Goal: Information Seeking & Learning: Learn about a topic

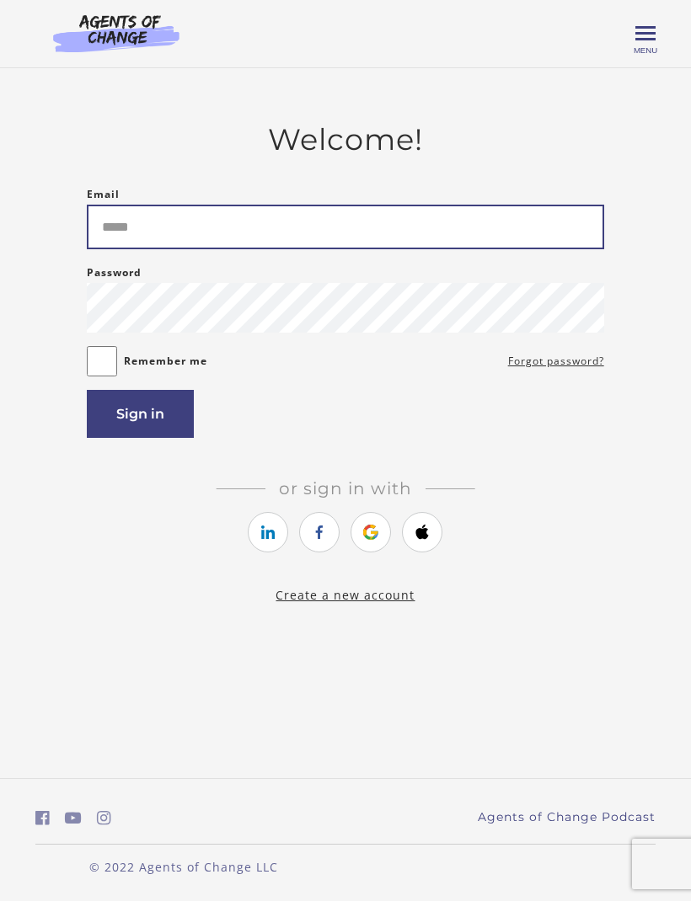
click at [195, 232] on input "Email" at bounding box center [345, 227] width 516 height 45
type input "**********"
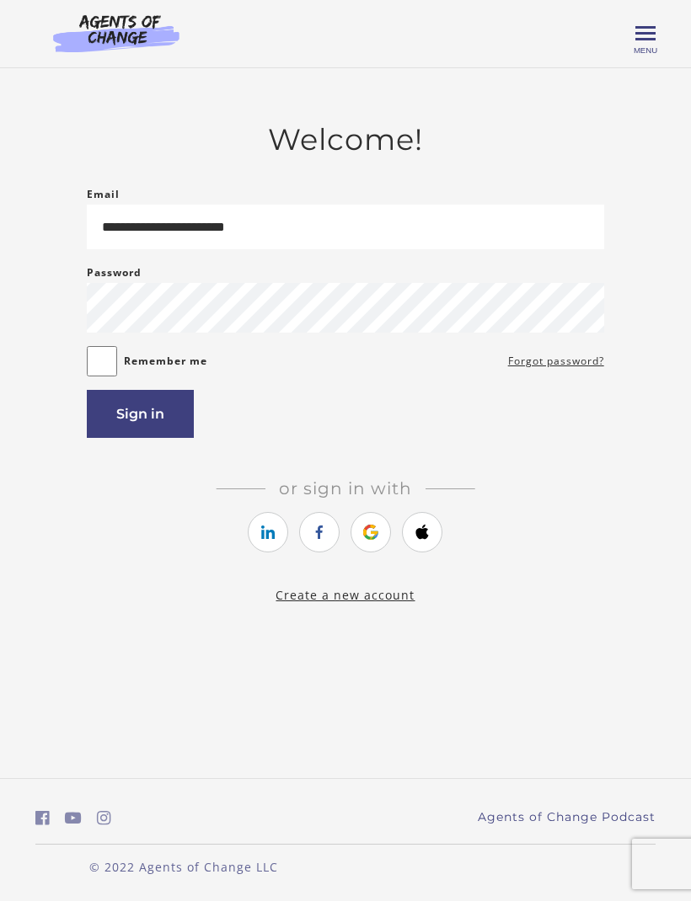
click at [149, 430] on button "Sign in" at bounding box center [140, 414] width 107 height 48
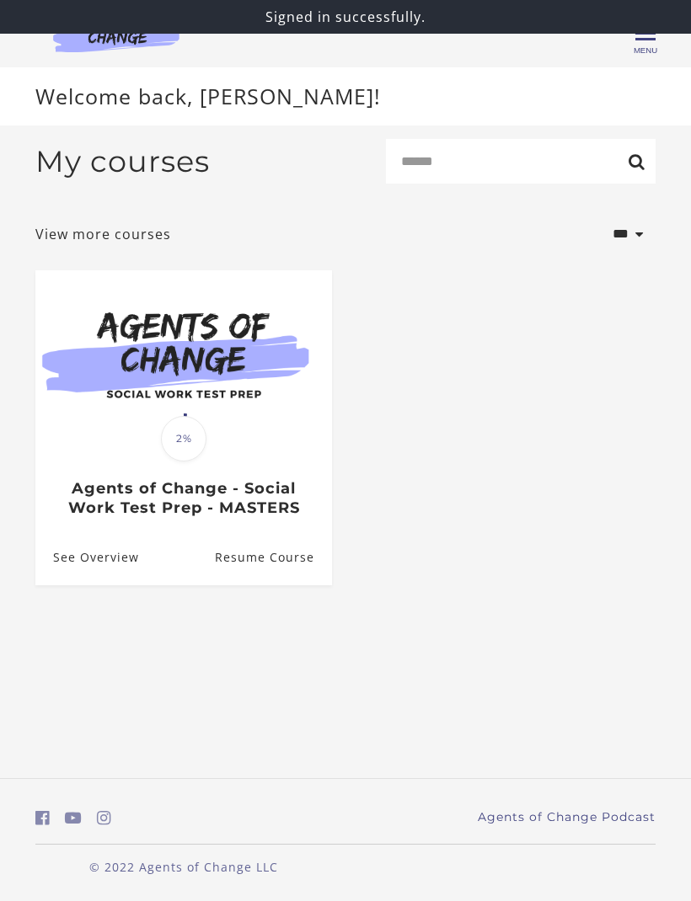
click at [192, 479] on div "Translation missing: en.liquid.partials.dashboard_course_card.progress_descript…" at bounding box center [183, 478] width 297 height 78
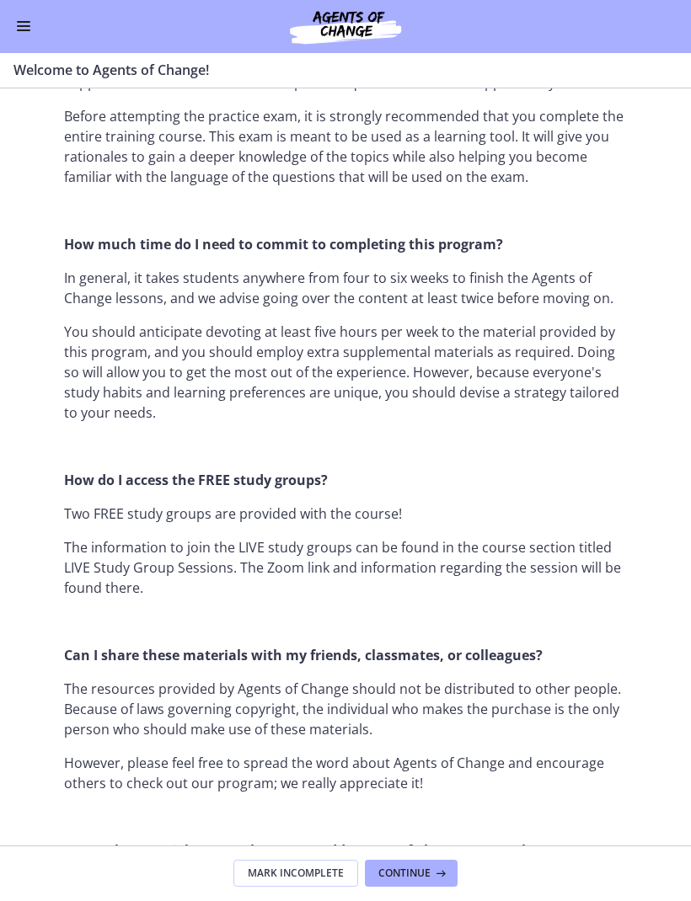
scroll to position [1037, 0]
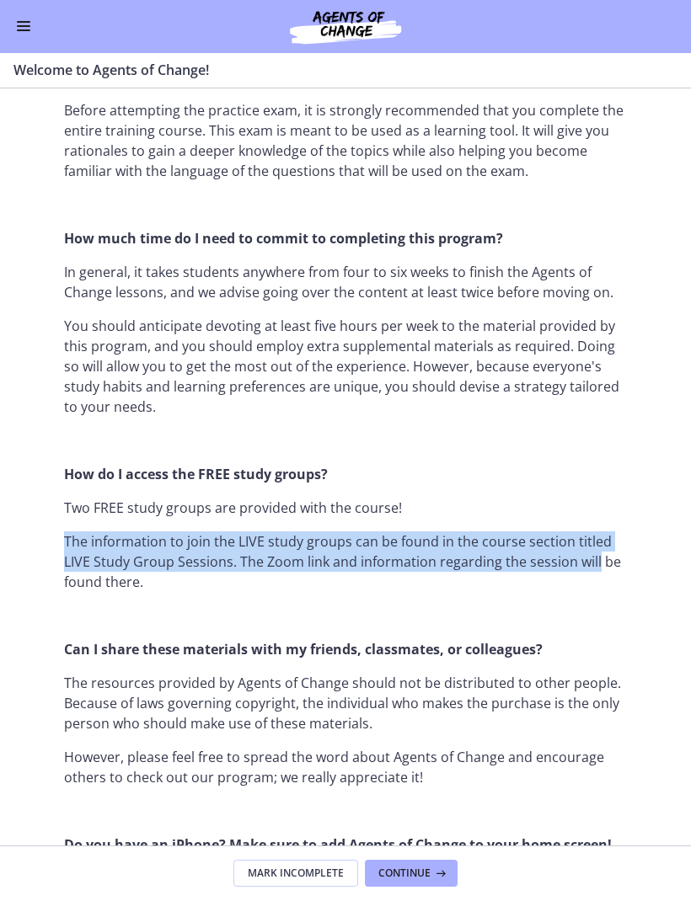
click at [549, 420] on div "Welcome! We are grateful that you have placed your trust in Agents of Change to…" at bounding box center [345, 356] width 563 height 2512
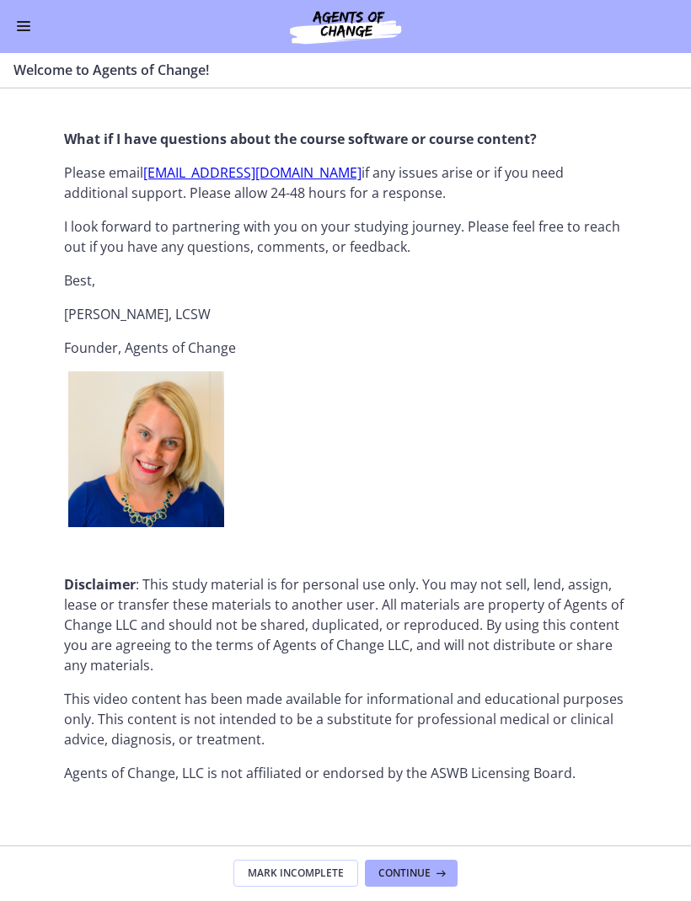
scroll to position [1863, 0]
click at [419, 868] on span "Continue" at bounding box center [404, 874] width 52 height 13
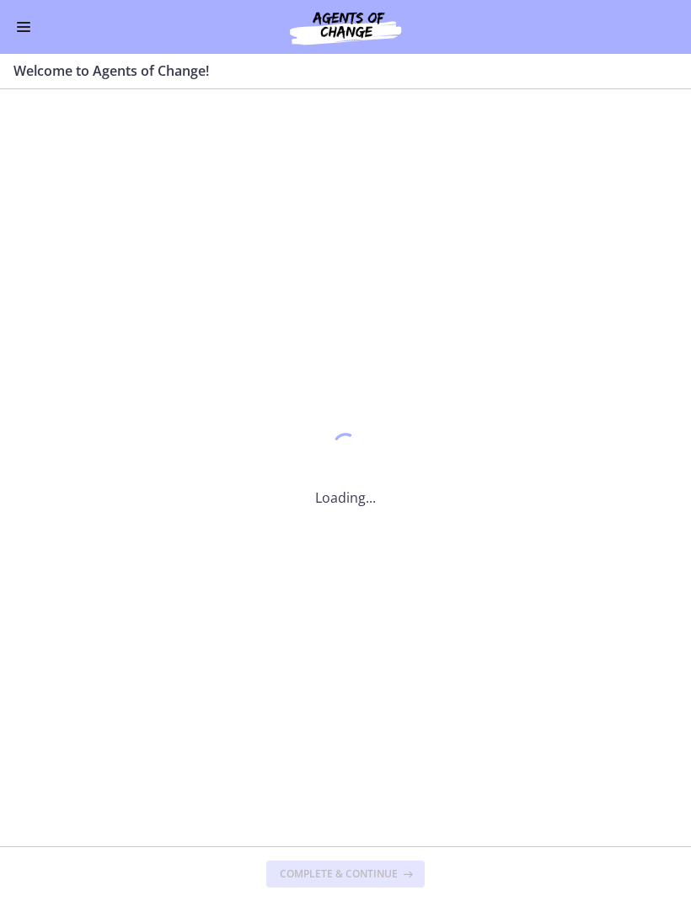
scroll to position [0, 0]
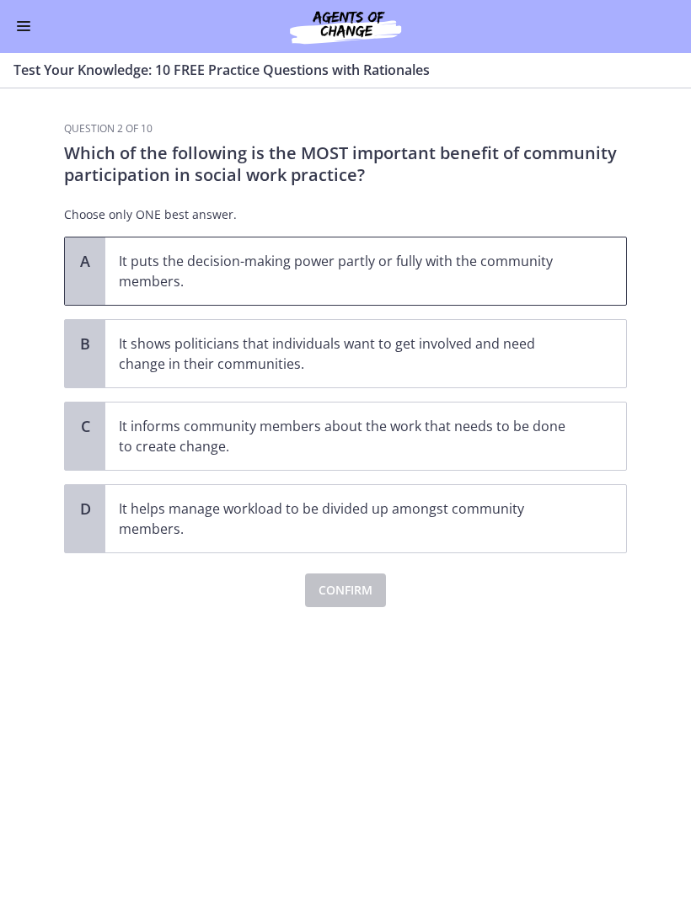
click at [201, 272] on p "It puts the decision-making power partly or fully with the community members." at bounding box center [349, 272] width 460 height 40
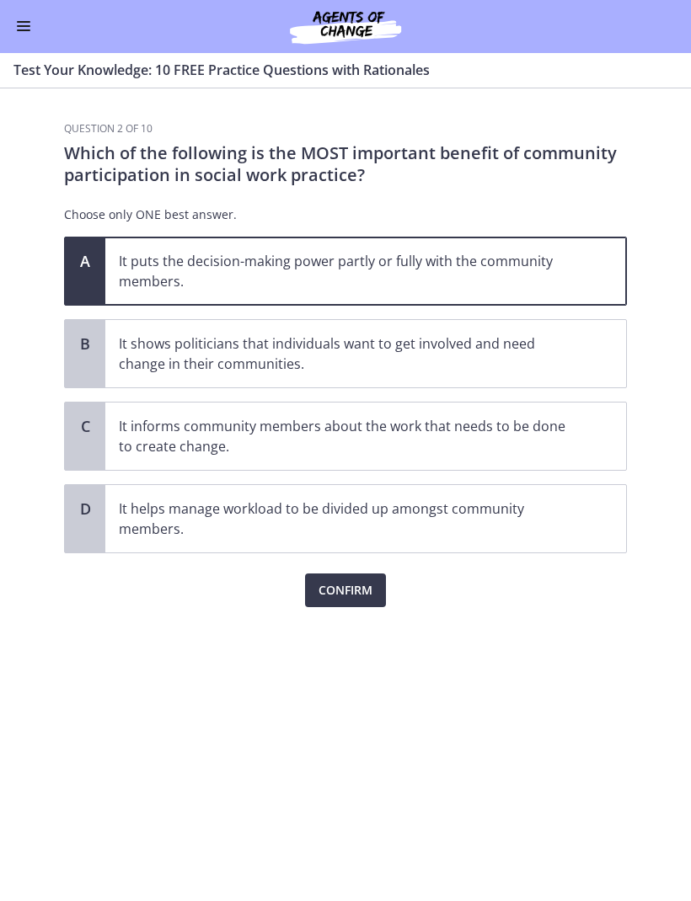
click at [347, 591] on span "Confirm" at bounding box center [345, 591] width 54 height 20
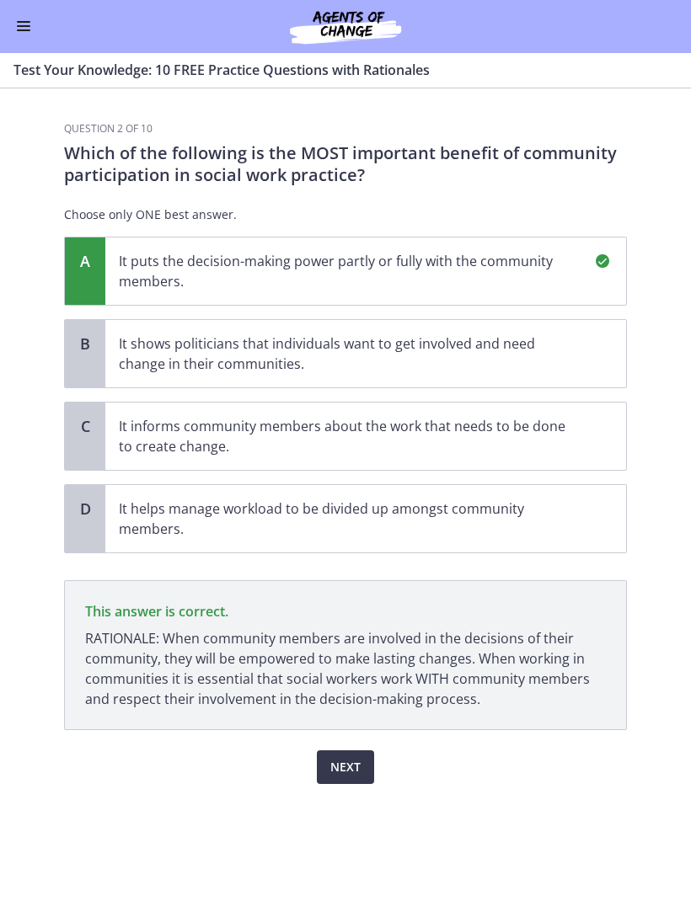
click at [353, 760] on span "Next" at bounding box center [345, 768] width 30 height 20
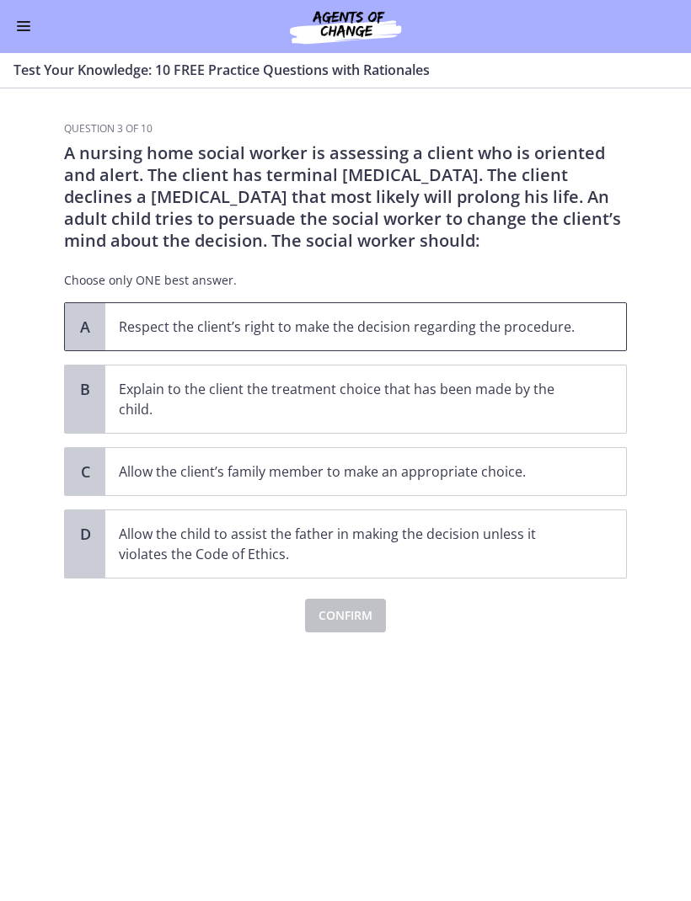
click at [262, 331] on p "Respect the client’s right to make the decision regarding the procedure." at bounding box center [349, 328] width 460 height 20
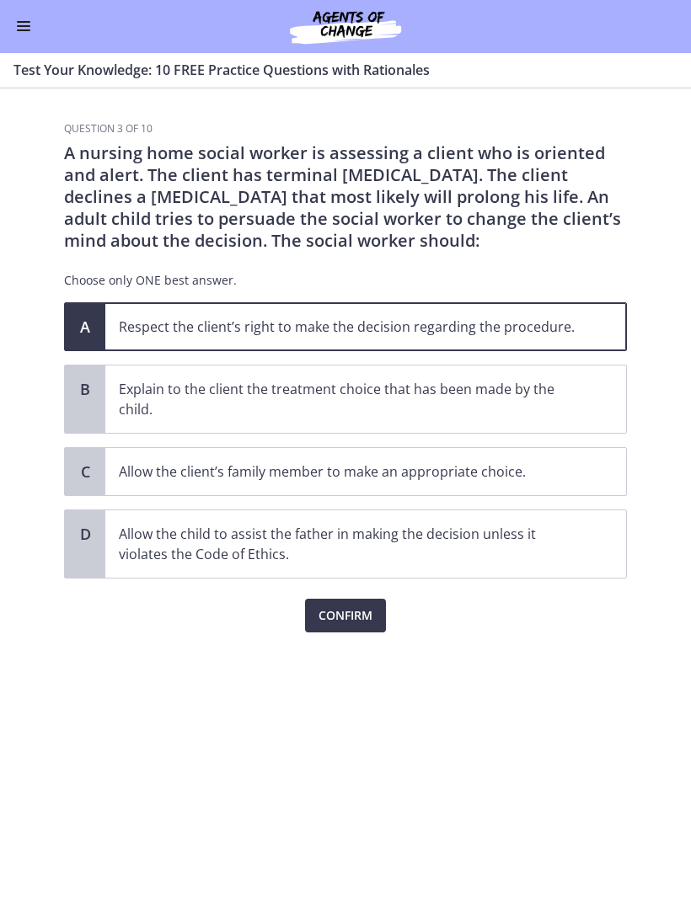
click at [343, 615] on span "Confirm" at bounding box center [345, 616] width 54 height 20
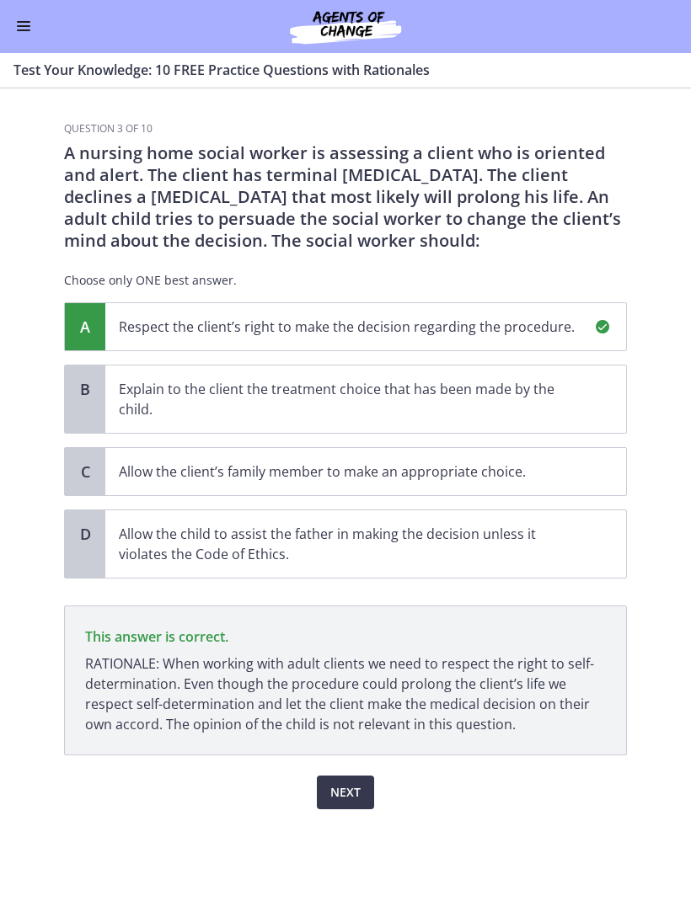
click at [344, 791] on span "Next" at bounding box center [345, 793] width 30 height 20
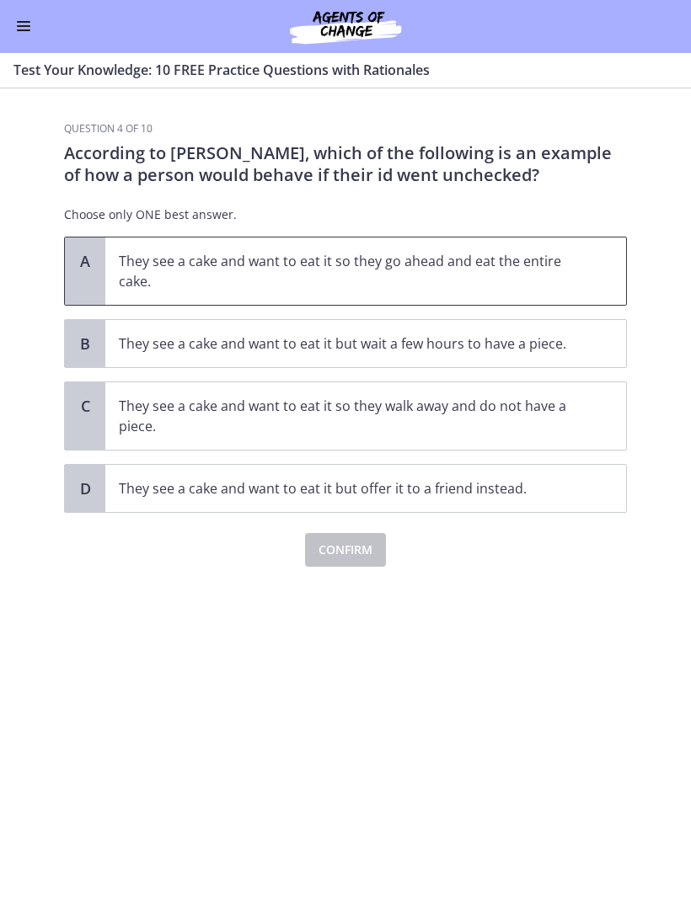
click at [209, 272] on p "They see a cake and want to eat it so they go ahead and eat the entire cake." at bounding box center [349, 272] width 460 height 40
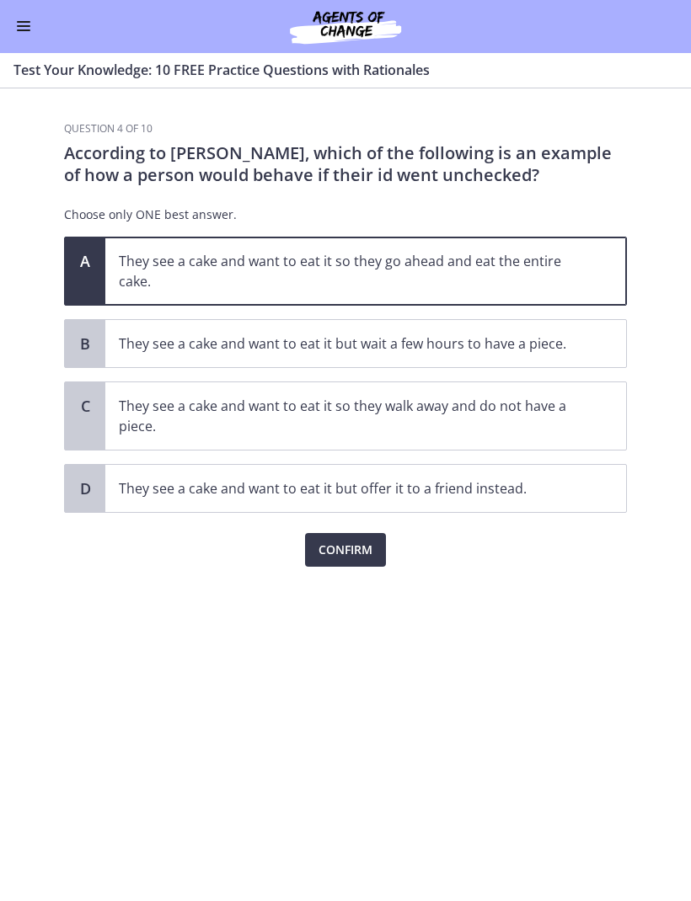
click at [345, 549] on span "Confirm" at bounding box center [345, 551] width 54 height 20
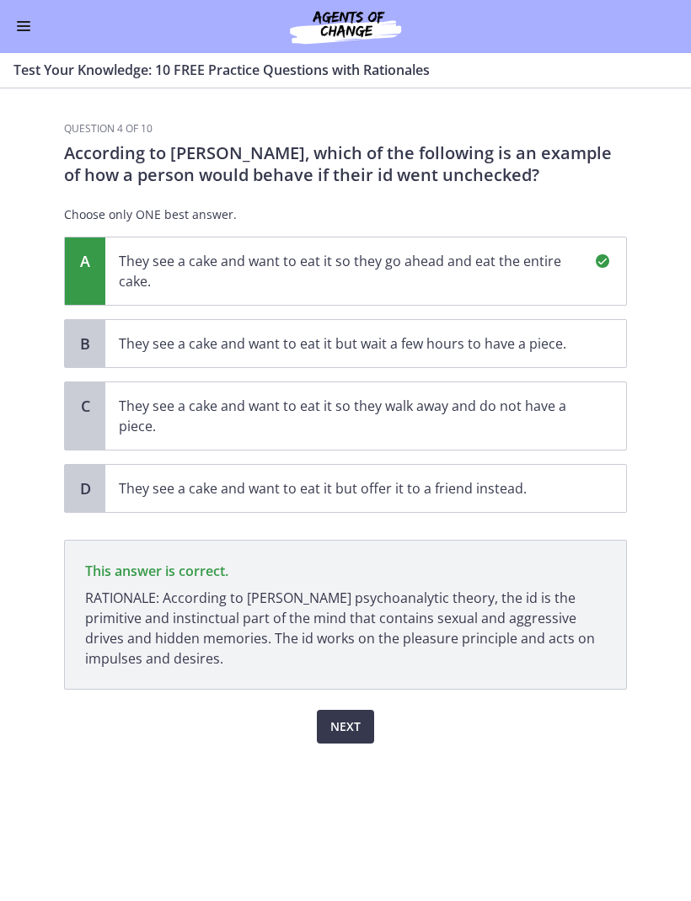
click at [340, 725] on span "Next" at bounding box center [345, 728] width 30 height 20
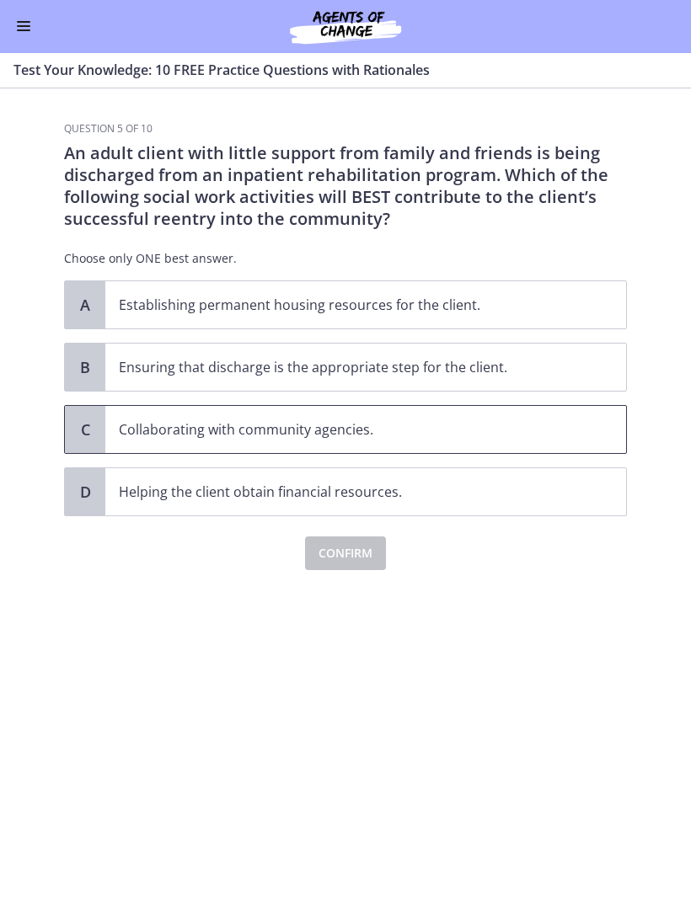
click at [195, 427] on p "Collaborating with community agencies." at bounding box center [349, 430] width 460 height 20
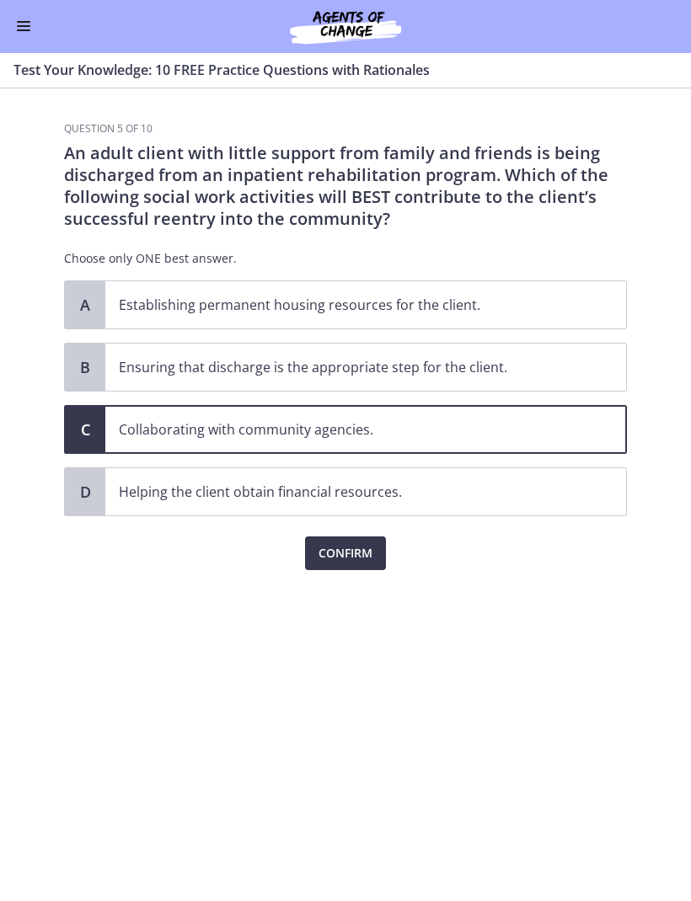
click at [351, 539] on button "Confirm" at bounding box center [345, 554] width 81 height 34
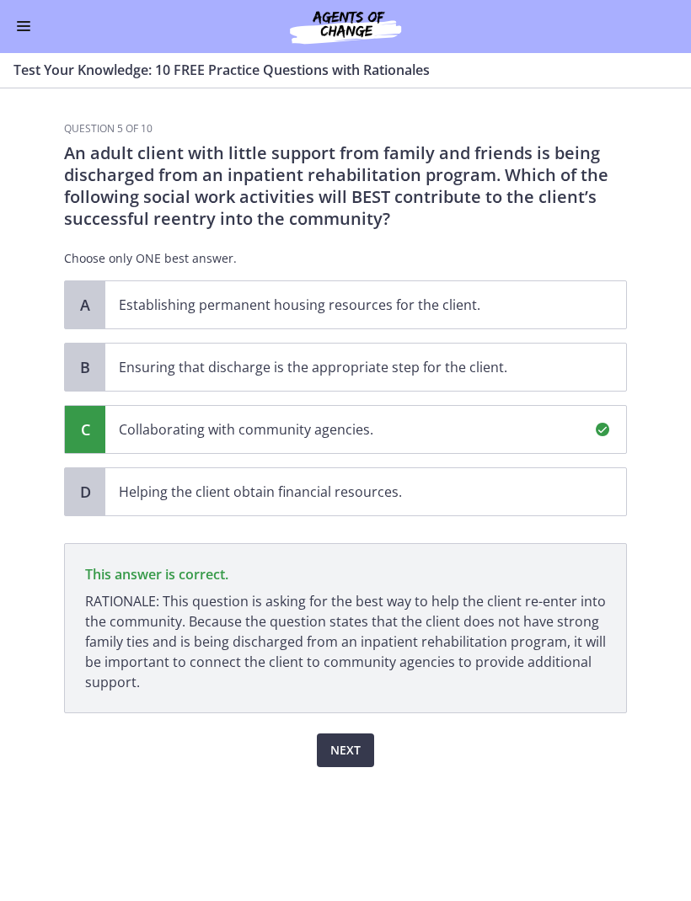
click at [347, 751] on span "Next" at bounding box center [345, 751] width 30 height 20
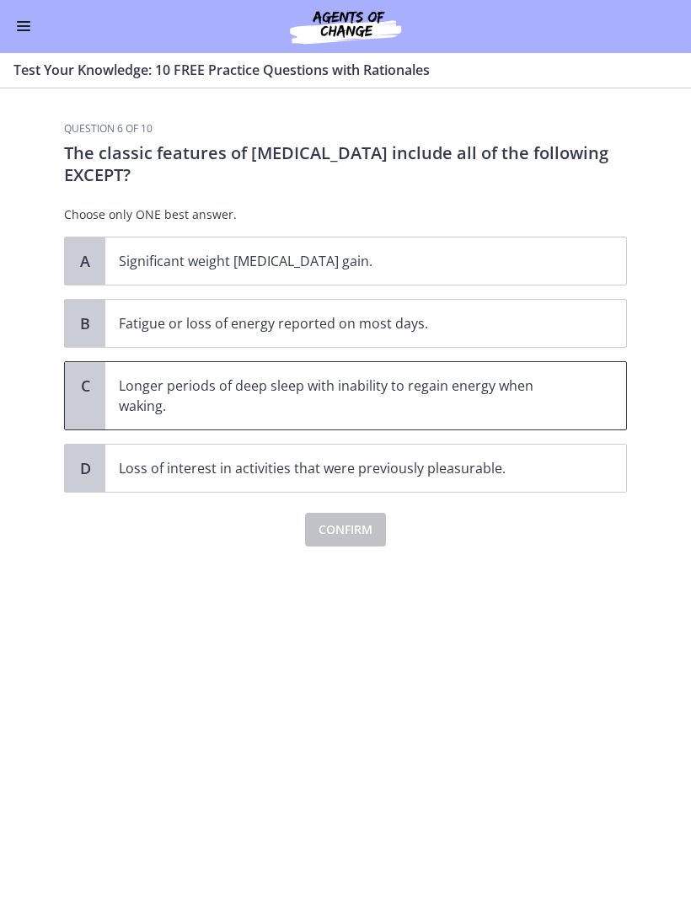
click at [185, 391] on p "Longer periods of deep sleep with inability to regain energy when waking." at bounding box center [349, 397] width 460 height 40
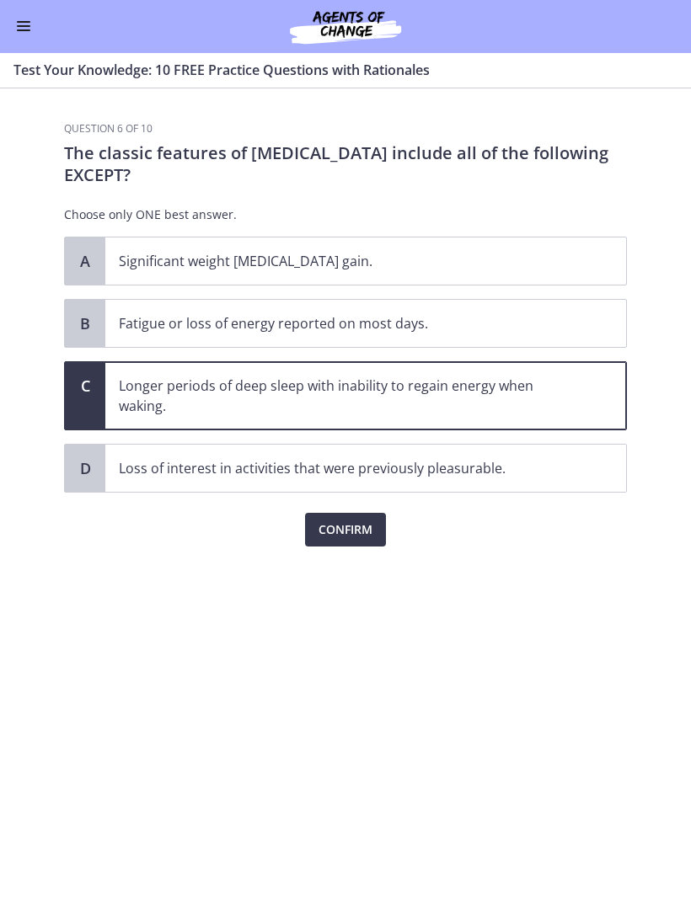
click at [347, 526] on span "Confirm" at bounding box center [345, 531] width 54 height 20
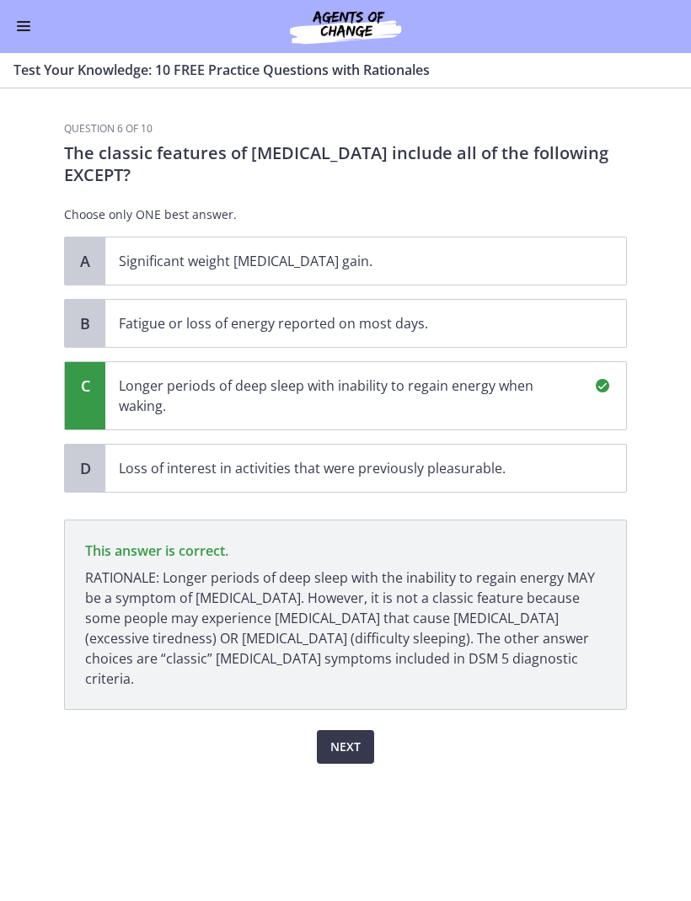
click at [350, 738] on span "Next" at bounding box center [345, 748] width 30 height 20
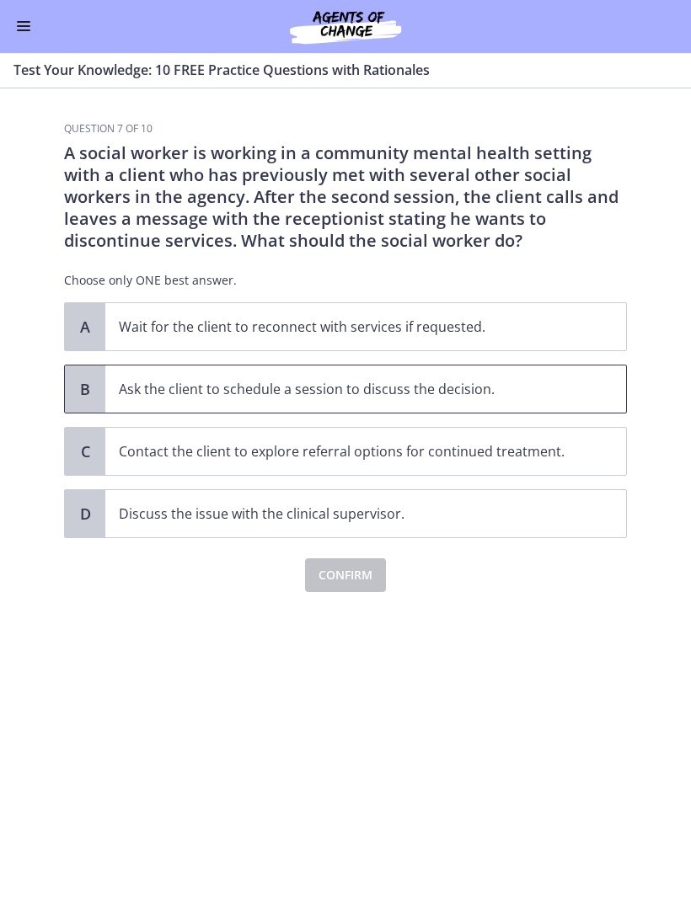
click at [301, 387] on p "Ask the client to schedule a session to discuss the decision." at bounding box center [349, 390] width 460 height 20
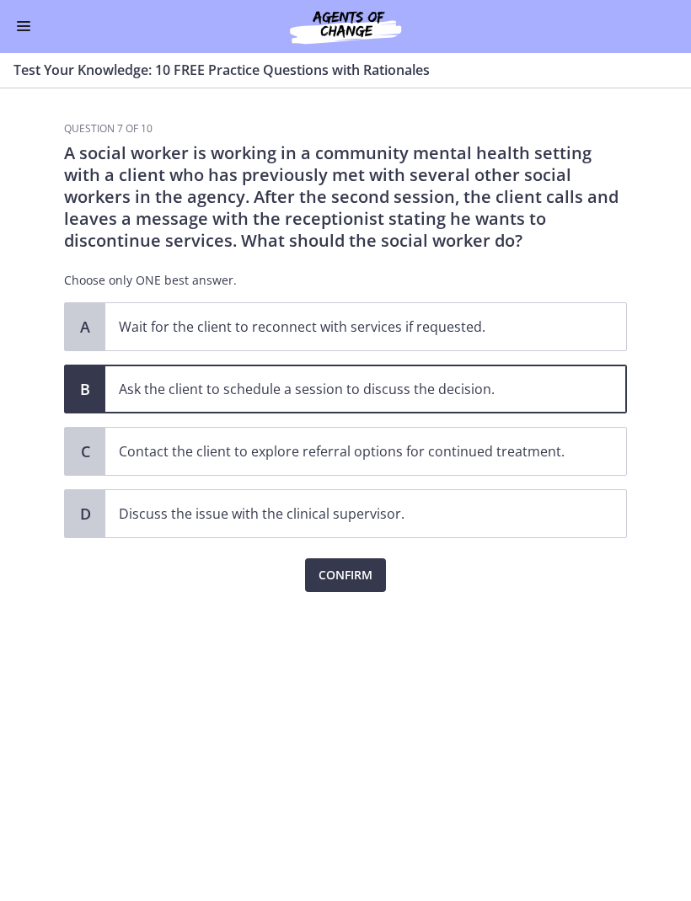
click at [341, 572] on span "Confirm" at bounding box center [345, 576] width 54 height 20
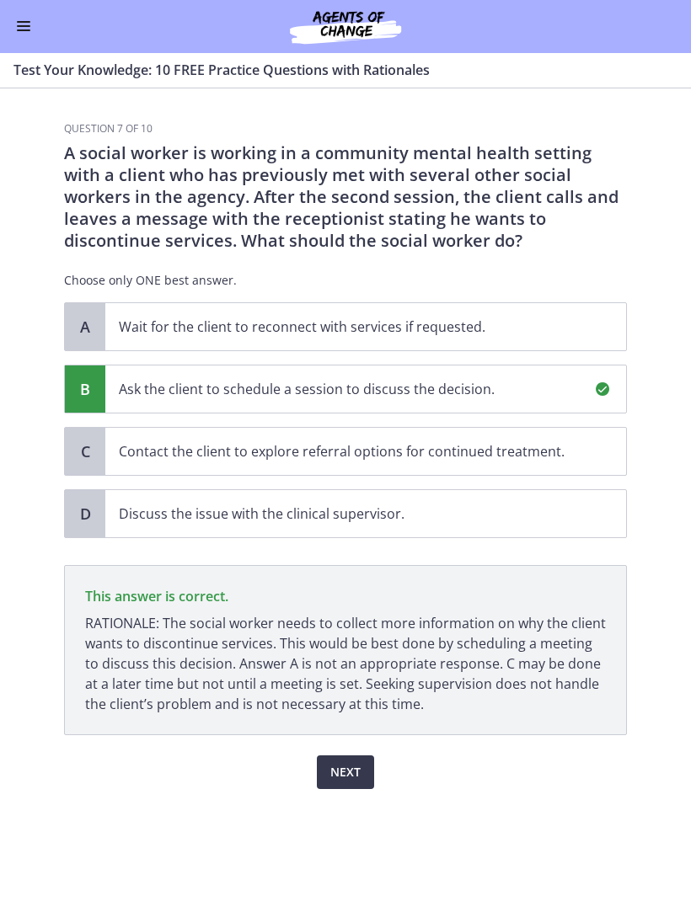
click at [350, 771] on span "Next" at bounding box center [345, 773] width 30 height 20
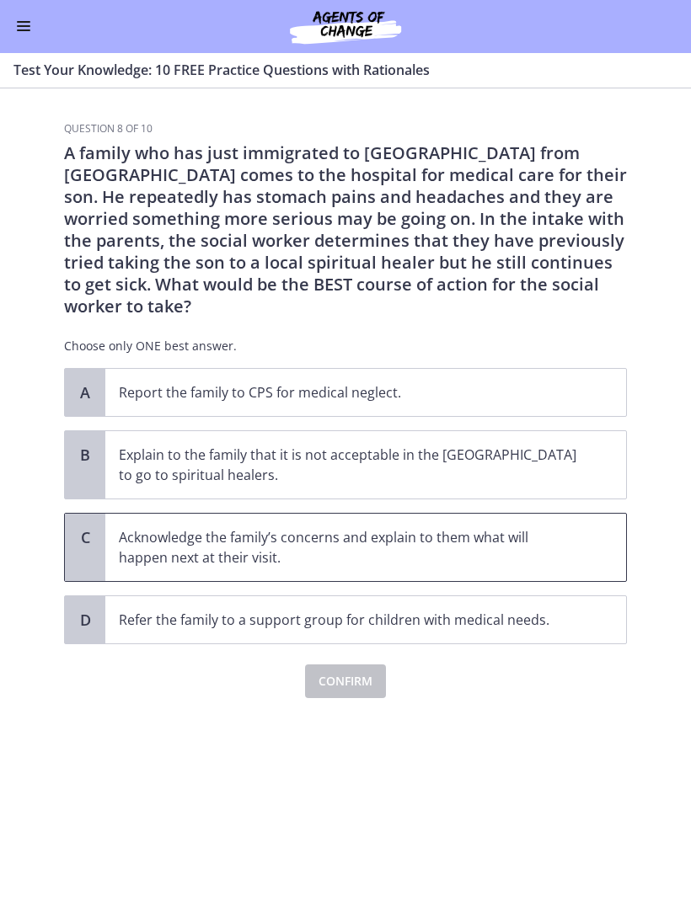
click at [186, 528] on p "Acknowledge the family’s concerns and explain to them what will happen next at …" at bounding box center [349, 548] width 460 height 40
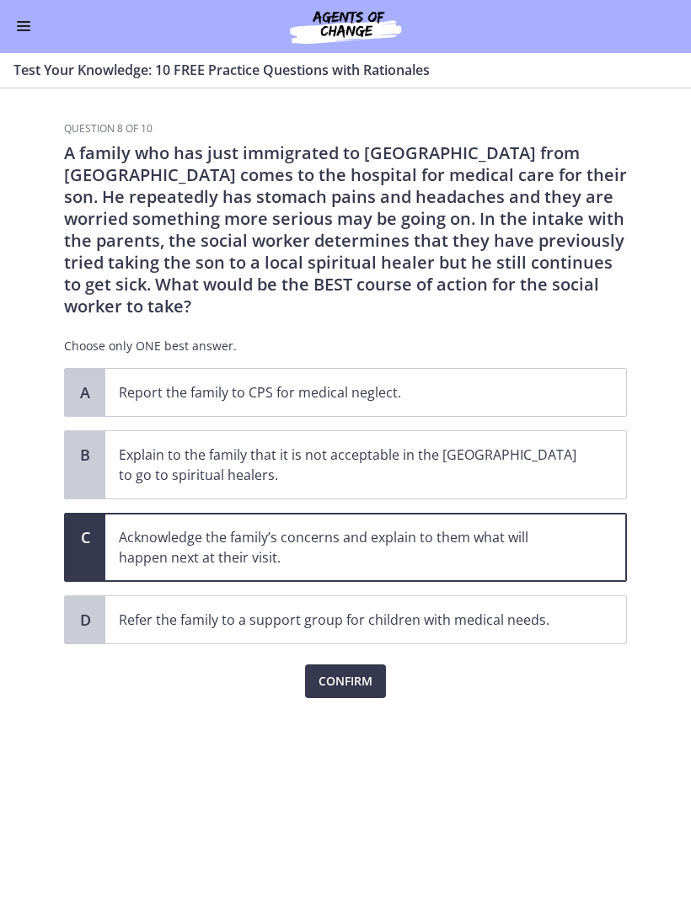
click at [350, 672] on span "Confirm" at bounding box center [345, 682] width 54 height 20
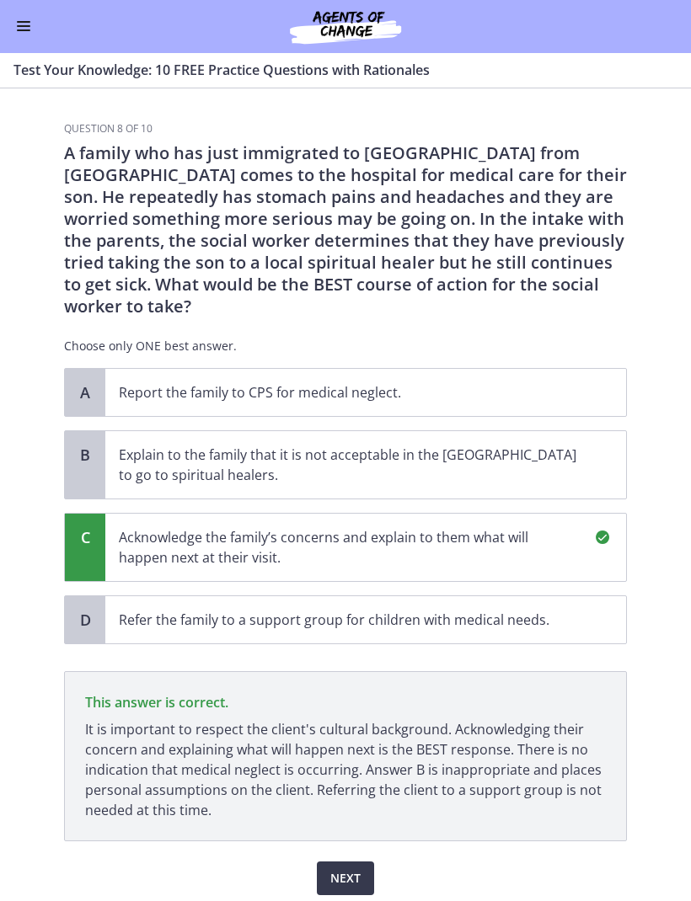
scroll to position [40, 0]
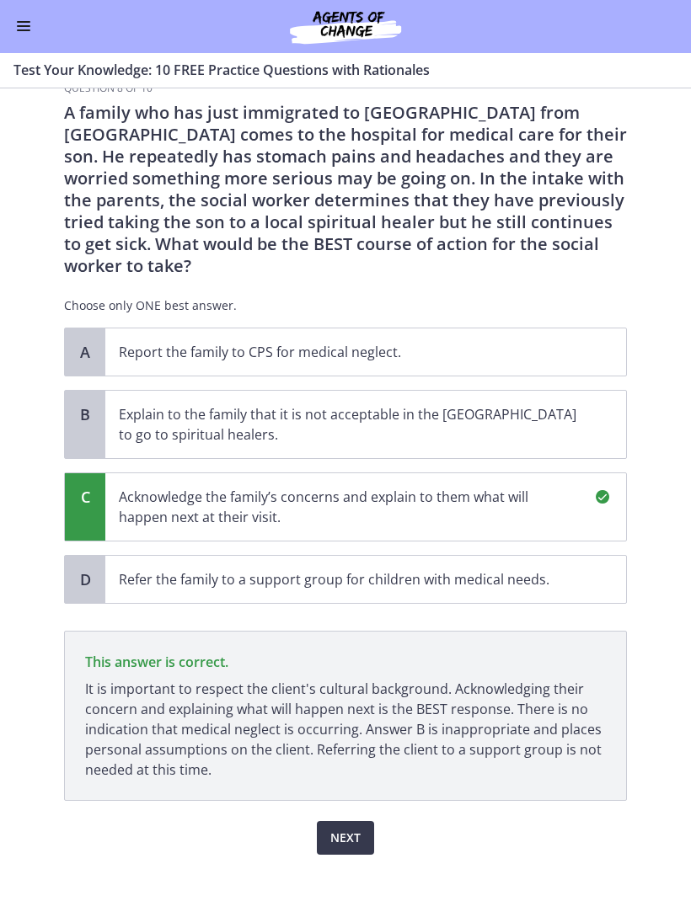
click at [345, 829] on span "Next" at bounding box center [345, 839] width 30 height 20
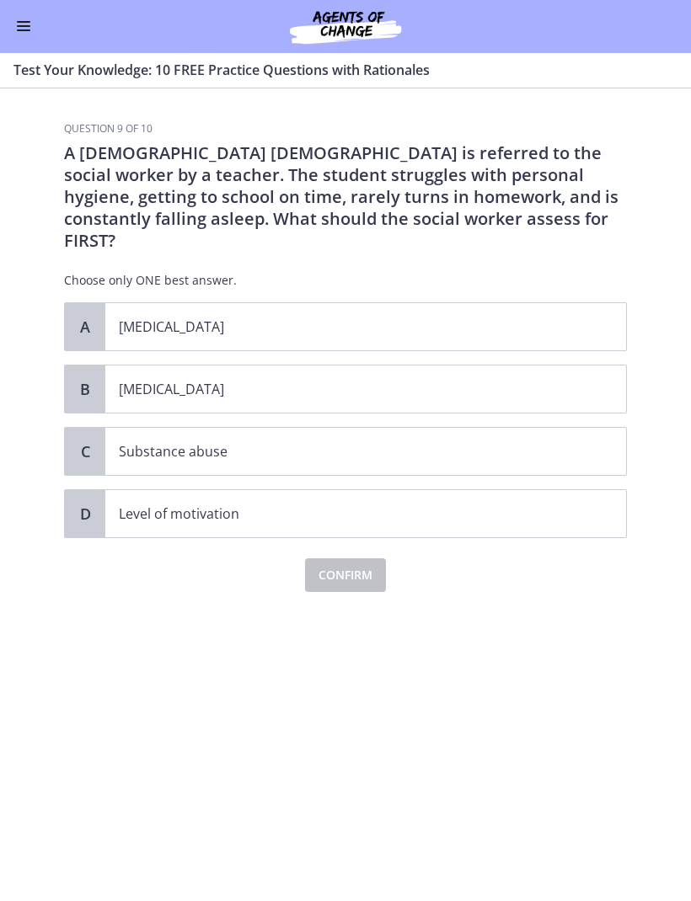
scroll to position [0, 0]
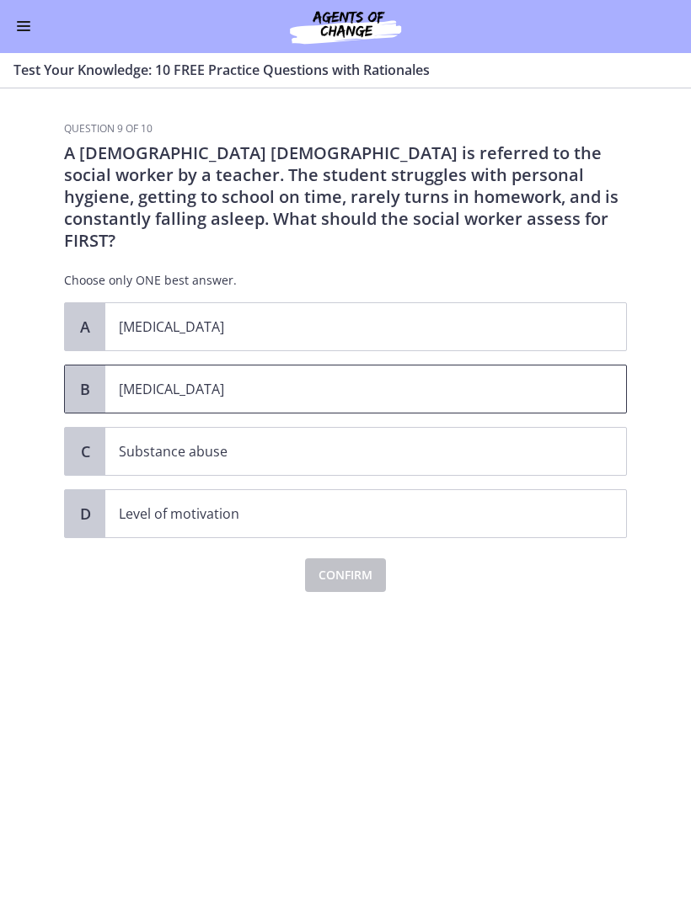
click at [153, 380] on p "Child neglect" at bounding box center [349, 390] width 460 height 20
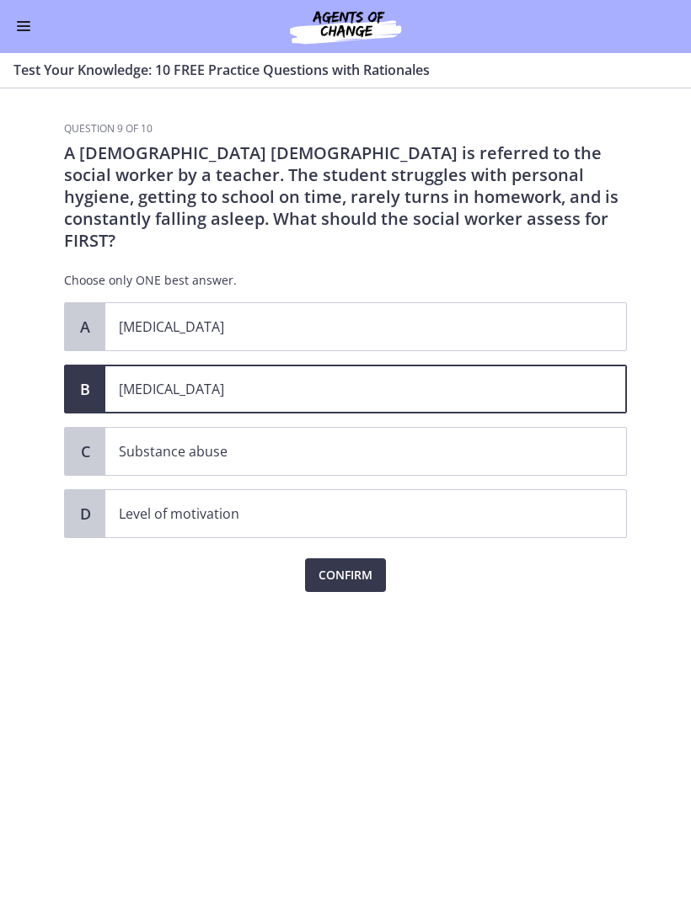
click at [350, 566] on span "Confirm" at bounding box center [345, 576] width 54 height 20
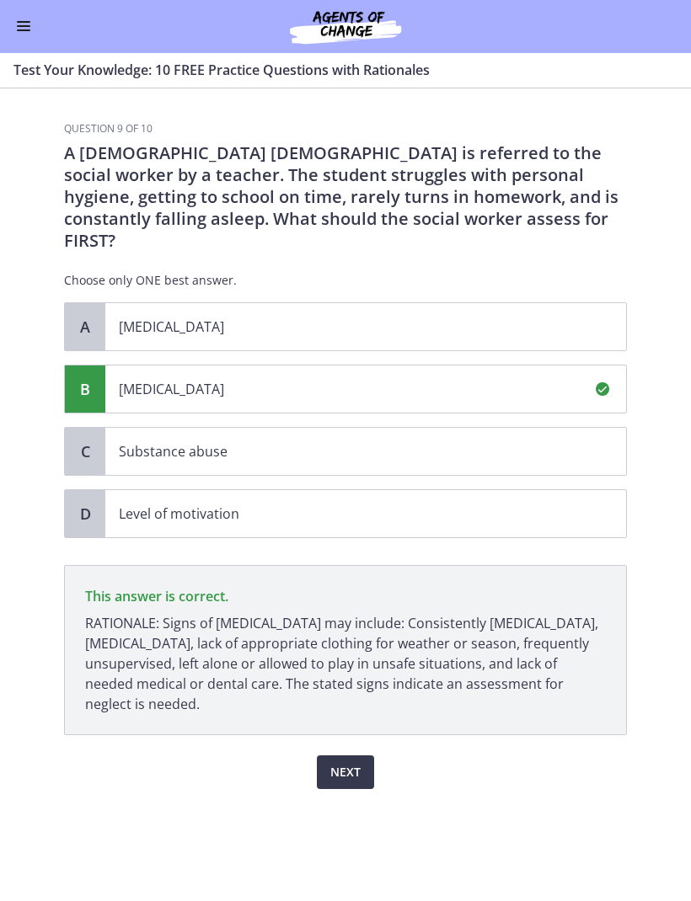
click at [351, 763] on span "Next" at bounding box center [345, 773] width 30 height 20
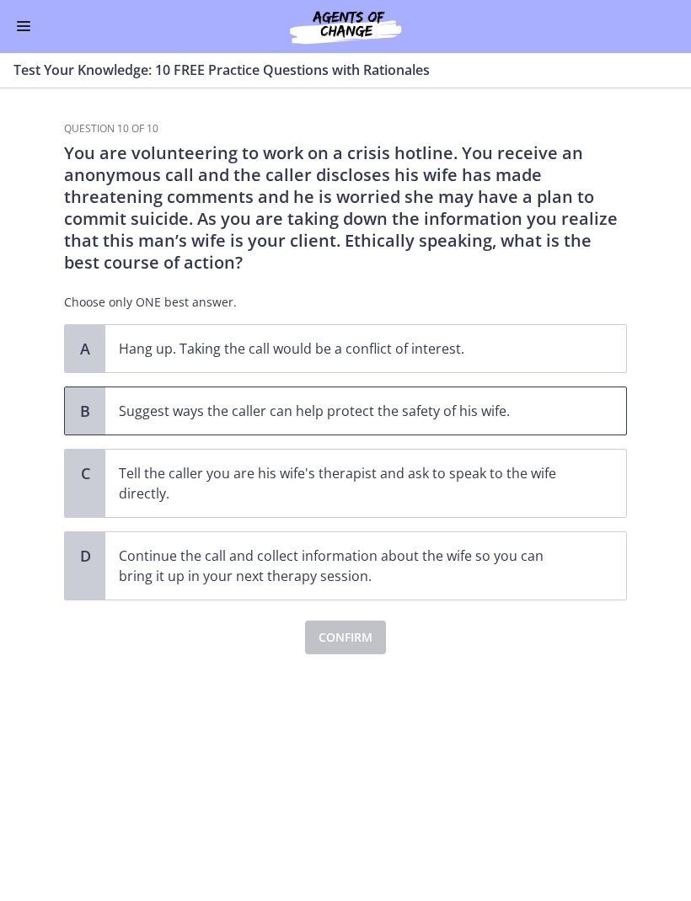
click at [314, 413] on p "Suggest ways the caller can help protect the safety of his wife." at bounding box center [349, 412] width 460 height 20
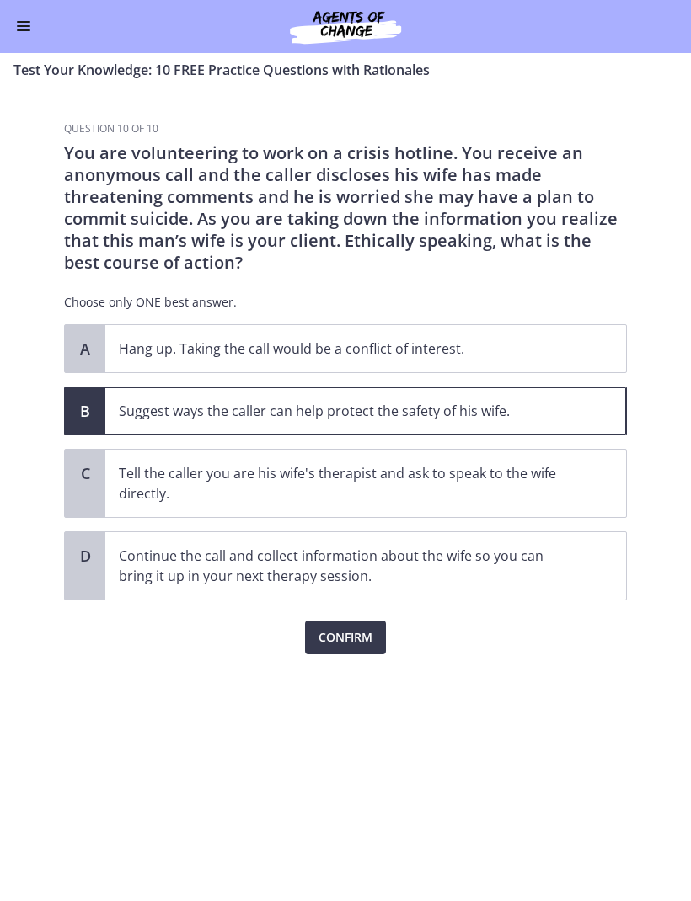
click at [348, 631] on span "Confirm" at bounding box center [345, 638] width 54 height 20
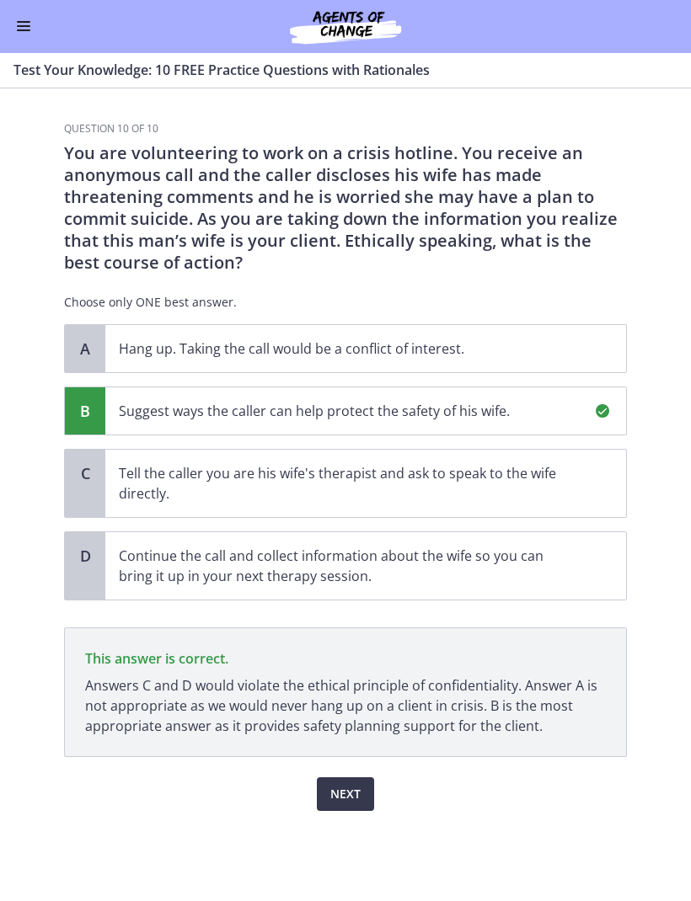
click at [347, 794] on span "Next" at bounding box center [345, 795] width 30 height 20
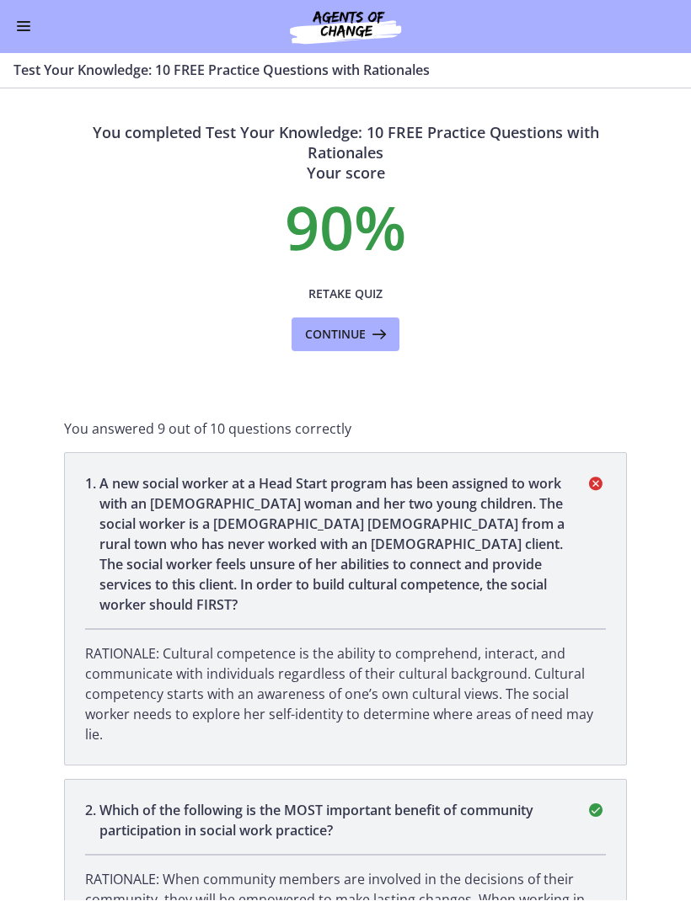
click at [349, 303] on span "Retake Quiz" at bounding box center [345, 295] width 74 height 20
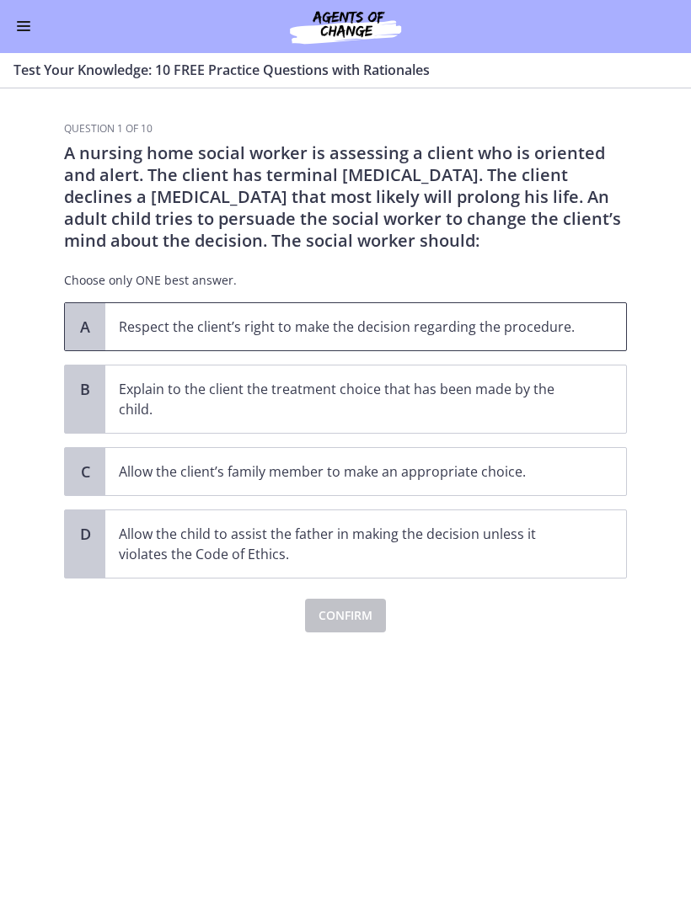
click at [416, 320] on p "Respect the client’s right to make the decision regarding the procedure." at bounding box center [349, 328] width 460 height 20
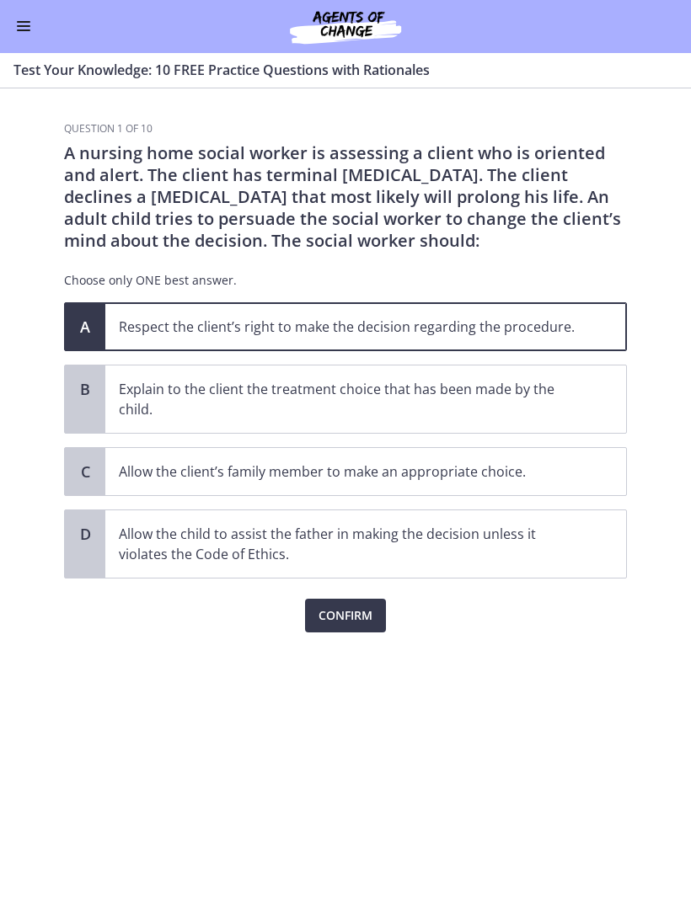
click at [350, 613] on span "Confirm" at bounding box center [345, 616] width 54 height 20
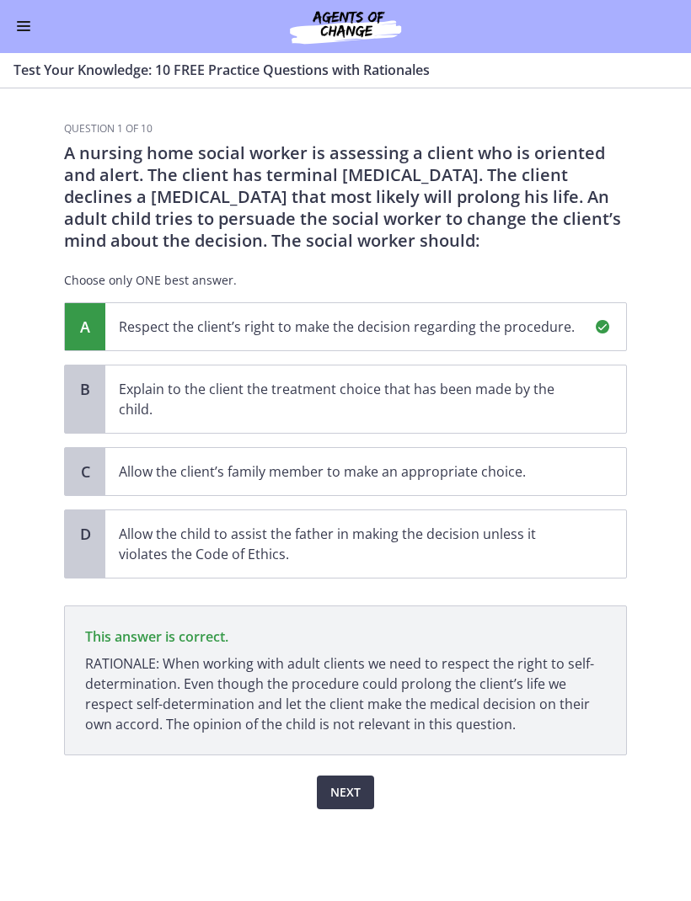
click at [350, 784] on span "Next" at bounding box center [345, 793] width 30 height 20
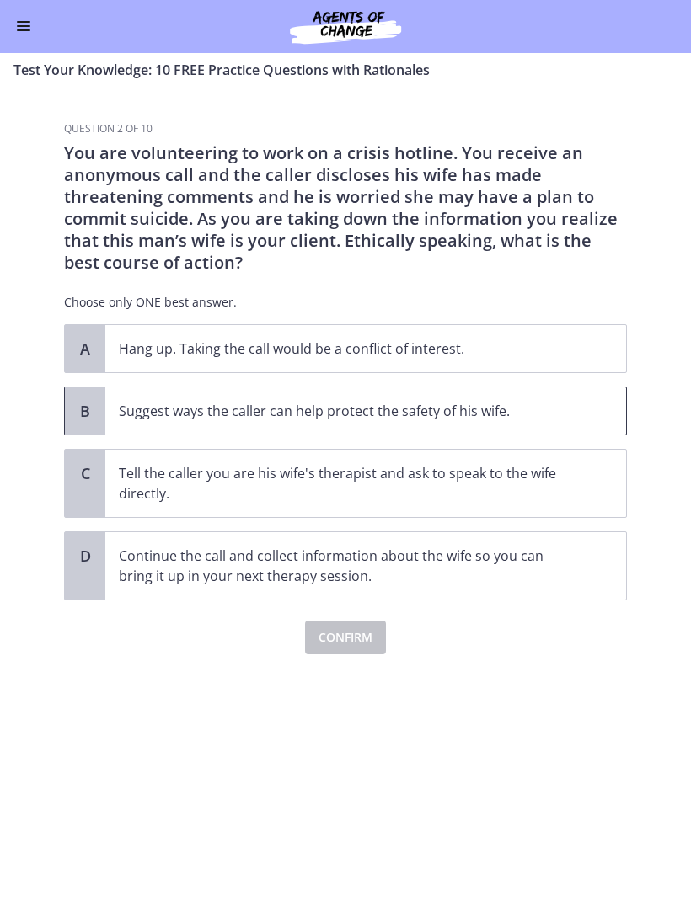
click at [185, 415] on p "Suggest ways the caller can help protect the safety of his wife." at bounding box center [349, 412] width 460 height 20
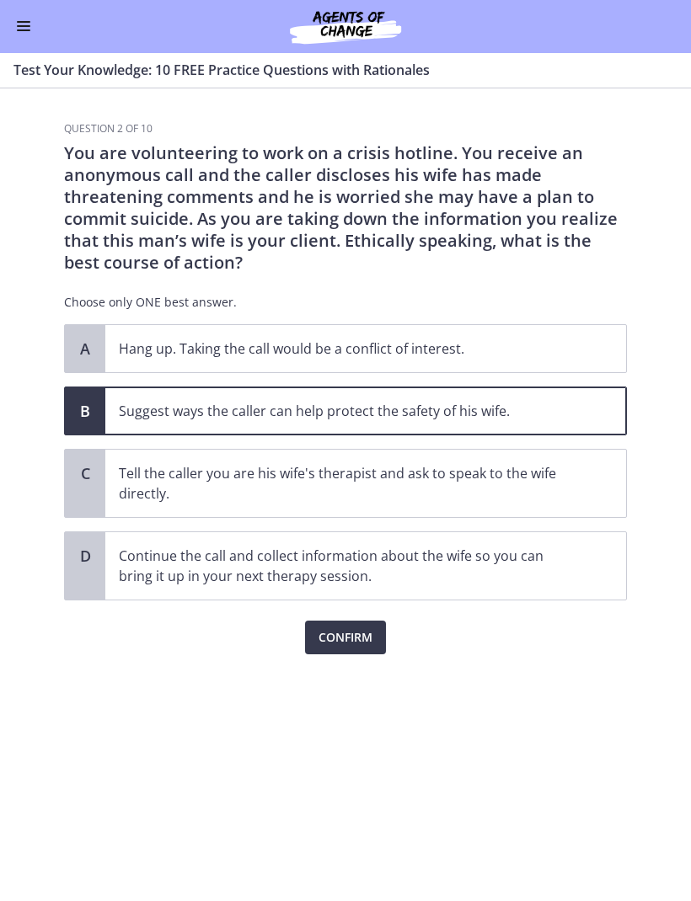
click at [344, 638] on span "Confirm" at bounding box center [345, 638] width 54 height 20
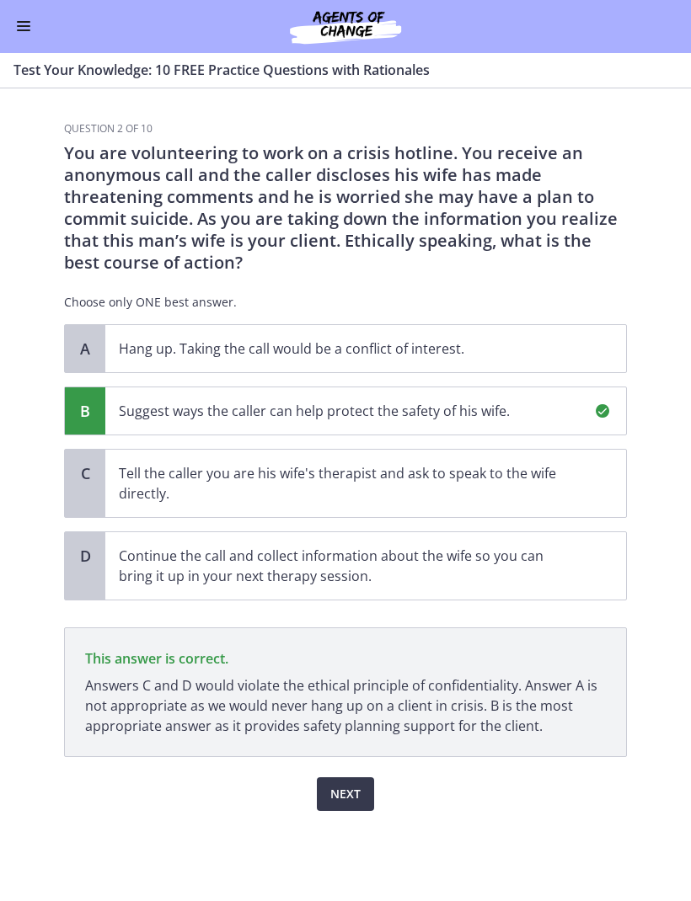
click at [350, 794] on span "Next" at bounding box center [345, 795] width 30 height 20
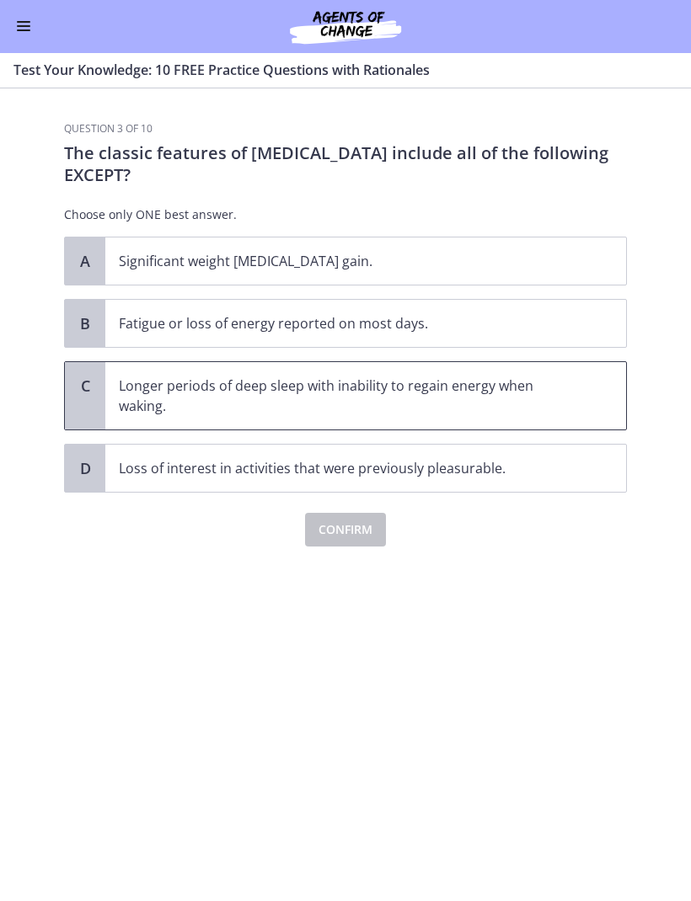
click at [170, 390] on p "Longer periods of deep sleep with inability to regain energy when waking." at bounding box center [349, 397] width 460 height 40
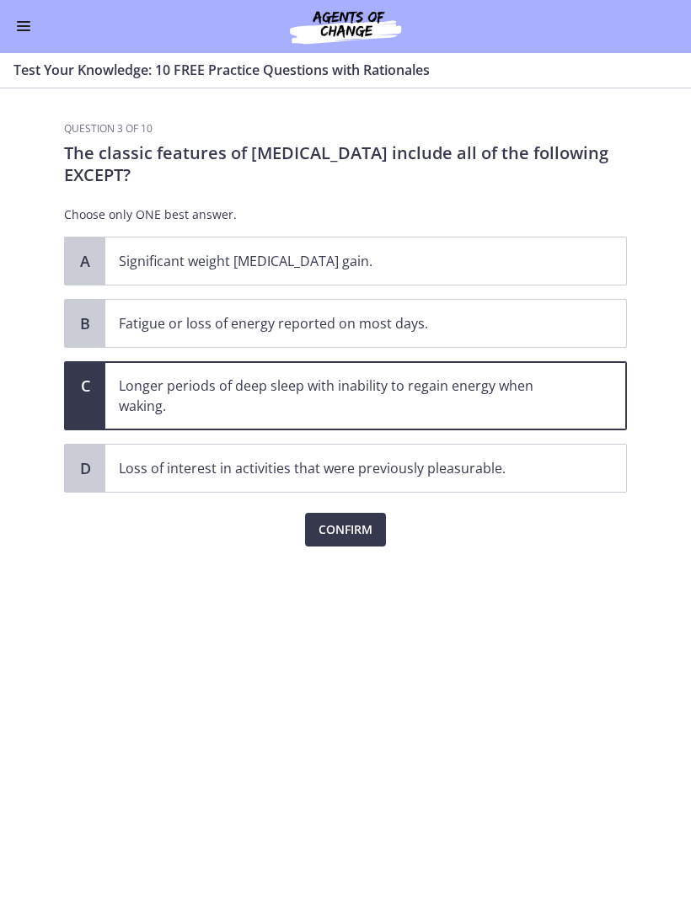
click at [345, 532] on span "Confirm" at bounding box center [345, 531] width 54 height 20
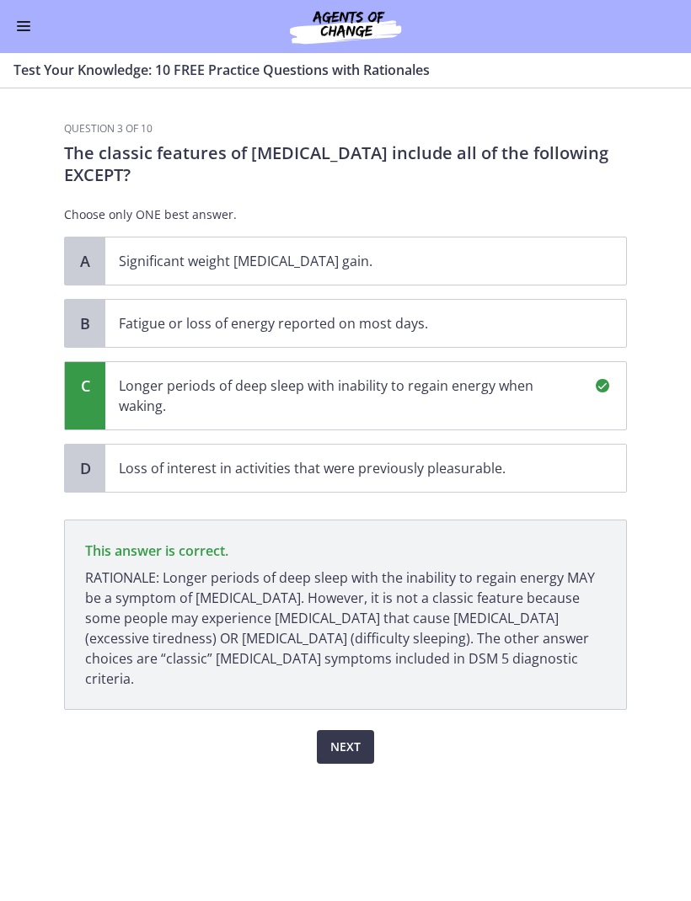
click at [355, 738] on span "Next" at bounding box center [345, 748] width 30 height 20
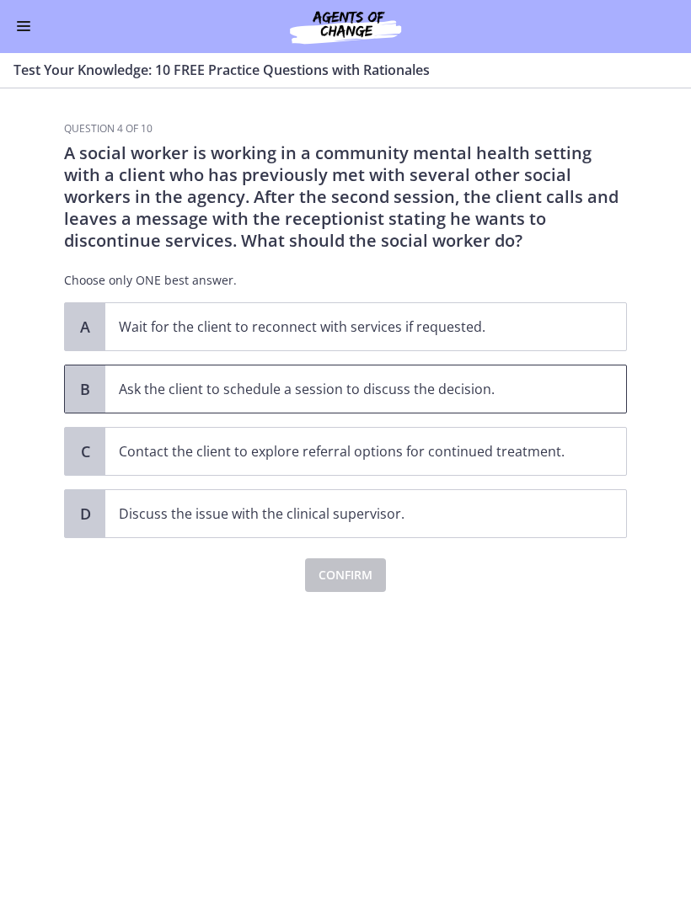
click at [390, 382] on p "Ask the client to schedule a session to discuss the decision." at bounding box center [349, 390] width 460 height 20
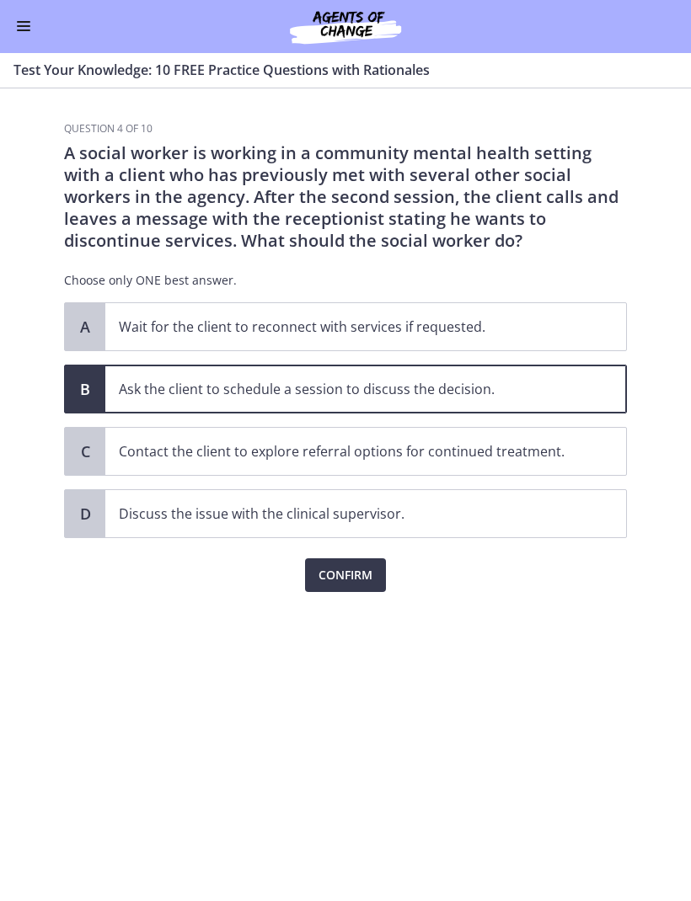
click at [340, 569] on span "Confirm" at bounding box center [345, 576] width 54 height 20
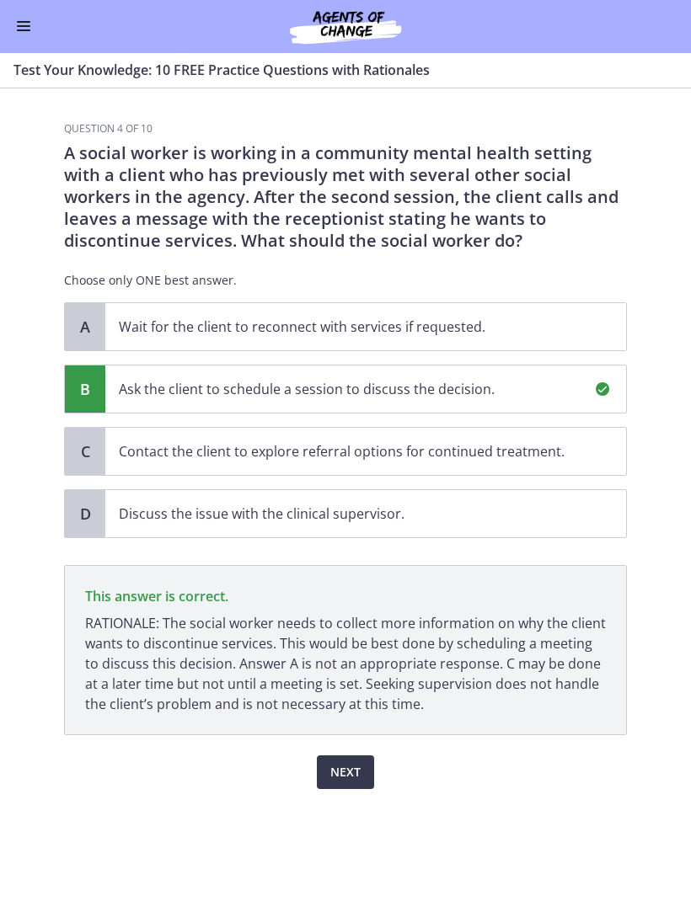
click at [352, 770] on span "Next" at bounding box center [345, 773] width 30 height 20
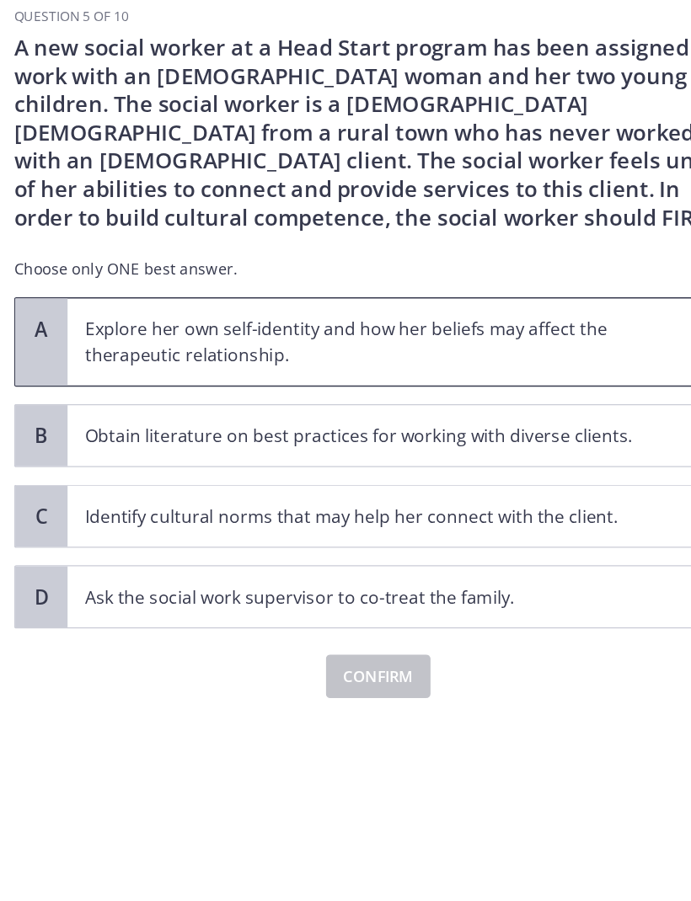
click at [152, 361] on p "Explore her own self-identity and how her beliefs may affect the therapeutic re…" at bounding box center [349, 381] width 460 height 40
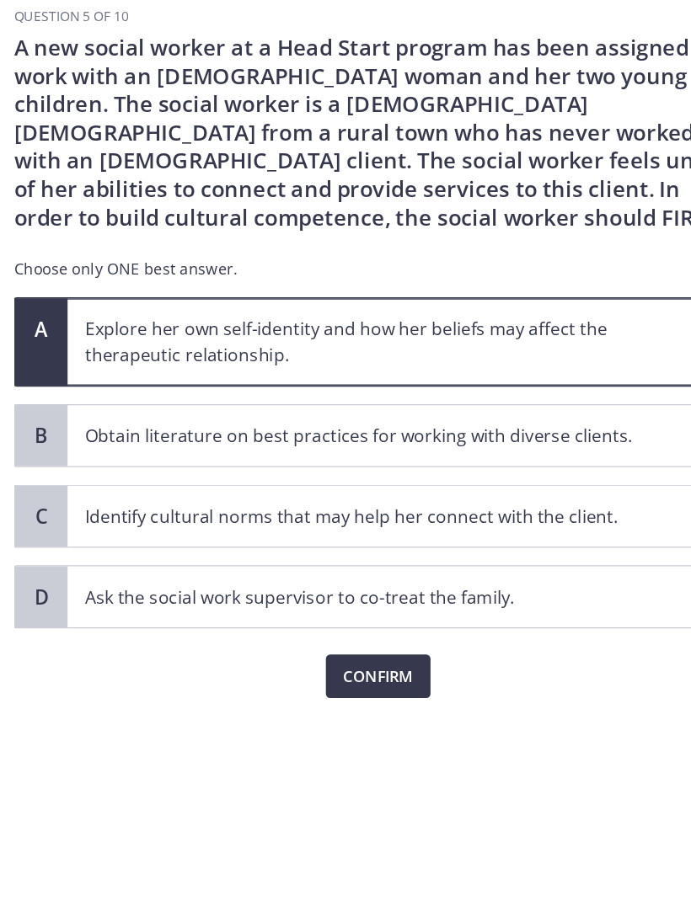
click at [318, 630] on span "Confirm" at bounding box center [345, 640] width 54 height 20
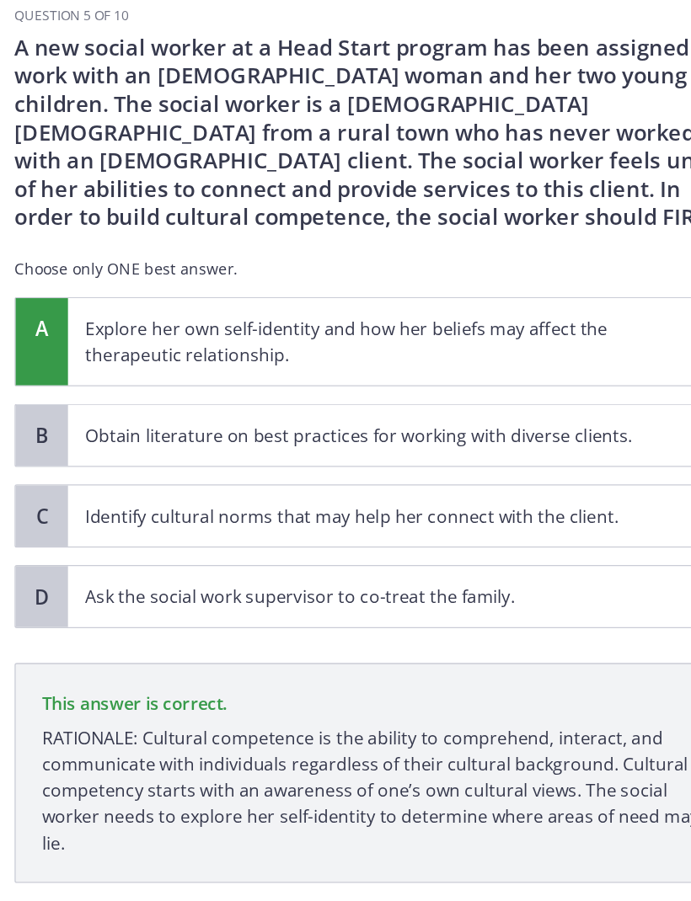
scroll to position [20, 0]
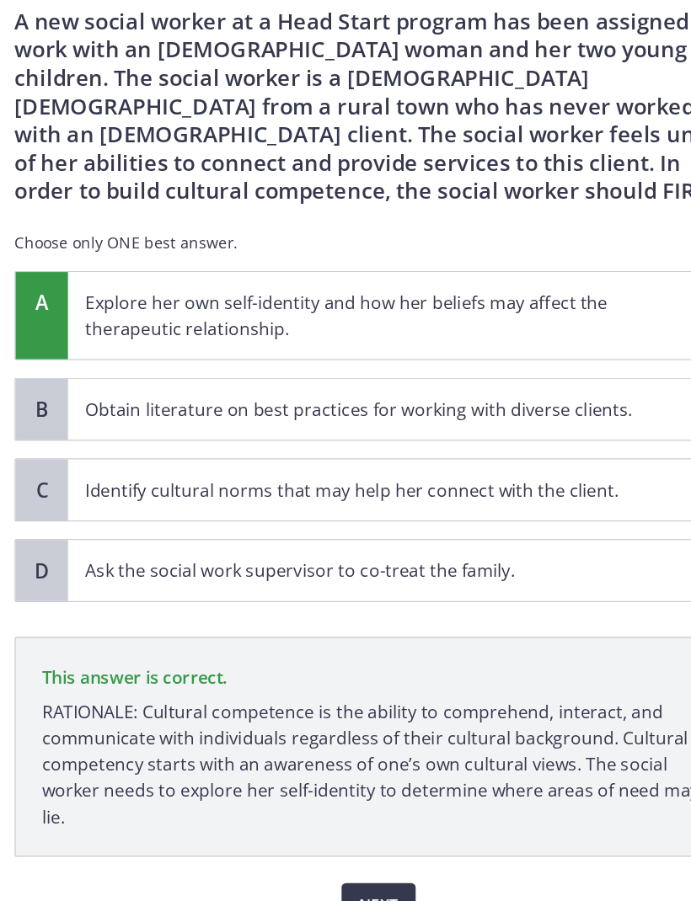
click at [330, 807] on span "Next" at bounding box center [345, 817] width 30 height 20
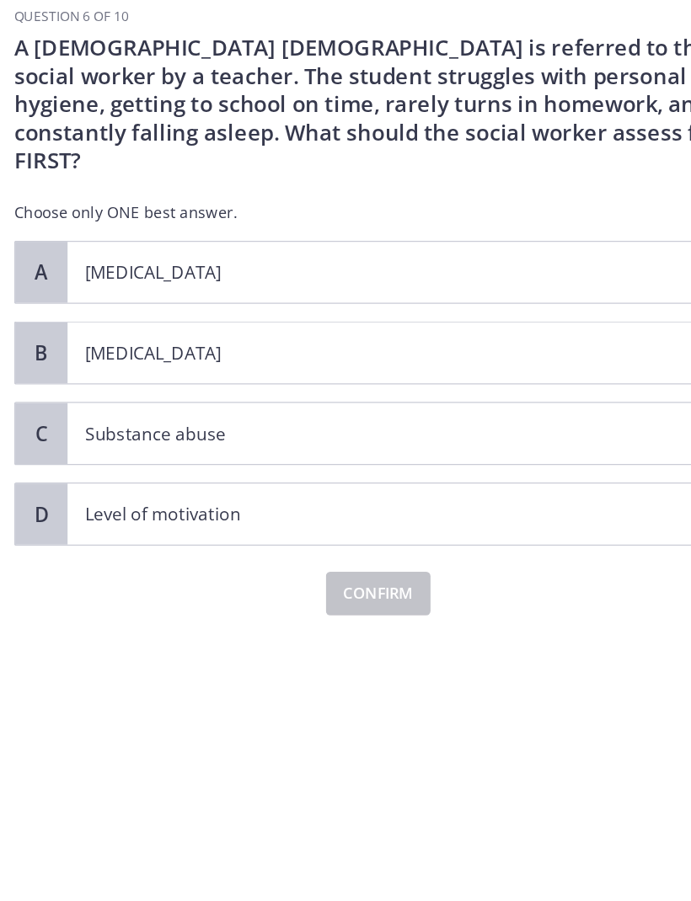
scroll to position [0, 0]
click at [142, 380] on p "Child neglect" at bounding box center [349, 390] width 460 height 20
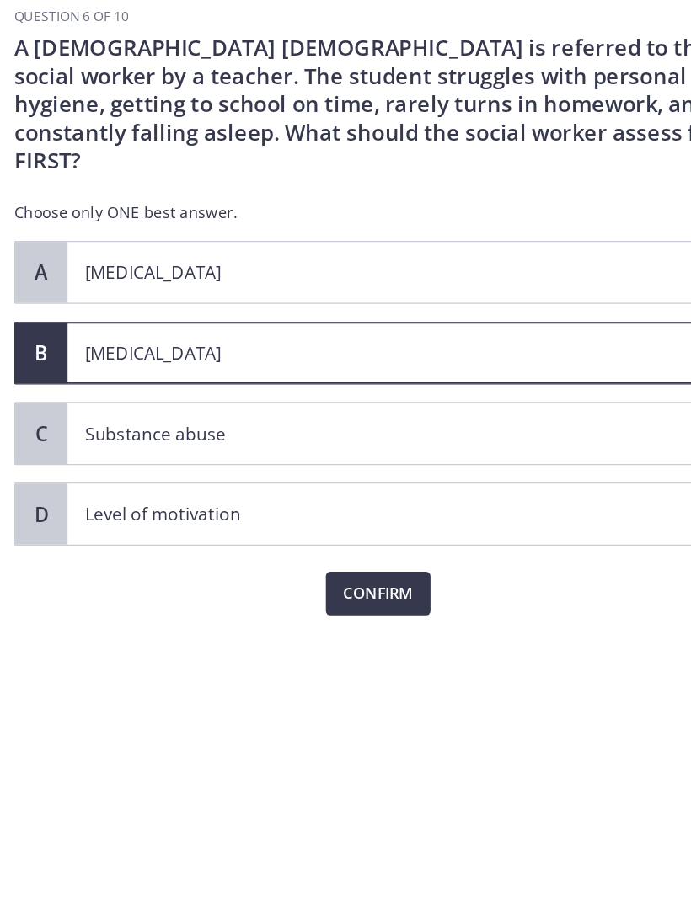
click at [318, 566] on span "Confirm" at bounding box center [345, 576] width 54 height 20
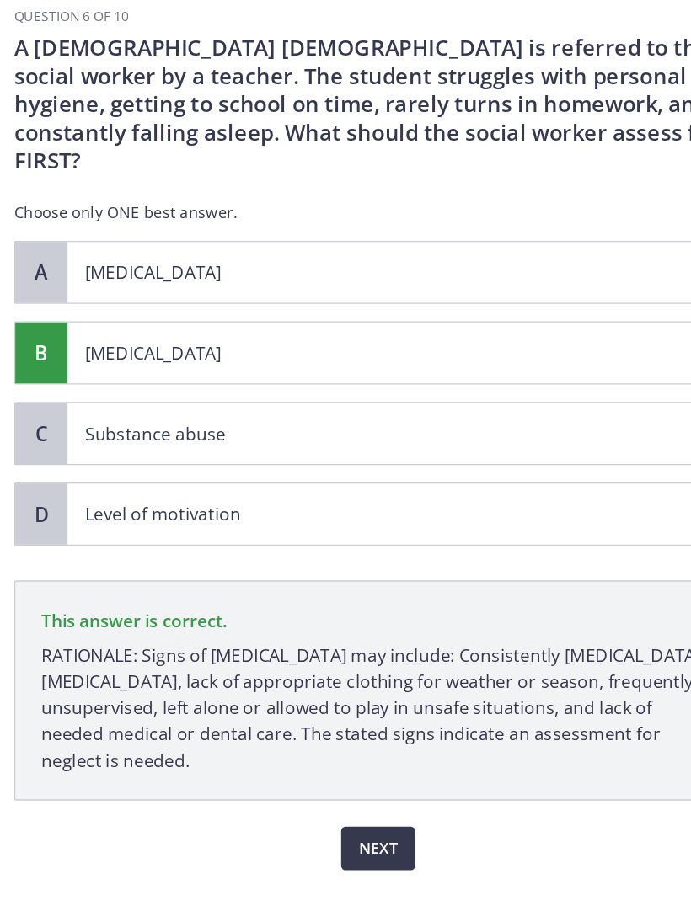
click at [330, 763] on span "Next" at bounding box center [345, 773] width 30 height 20
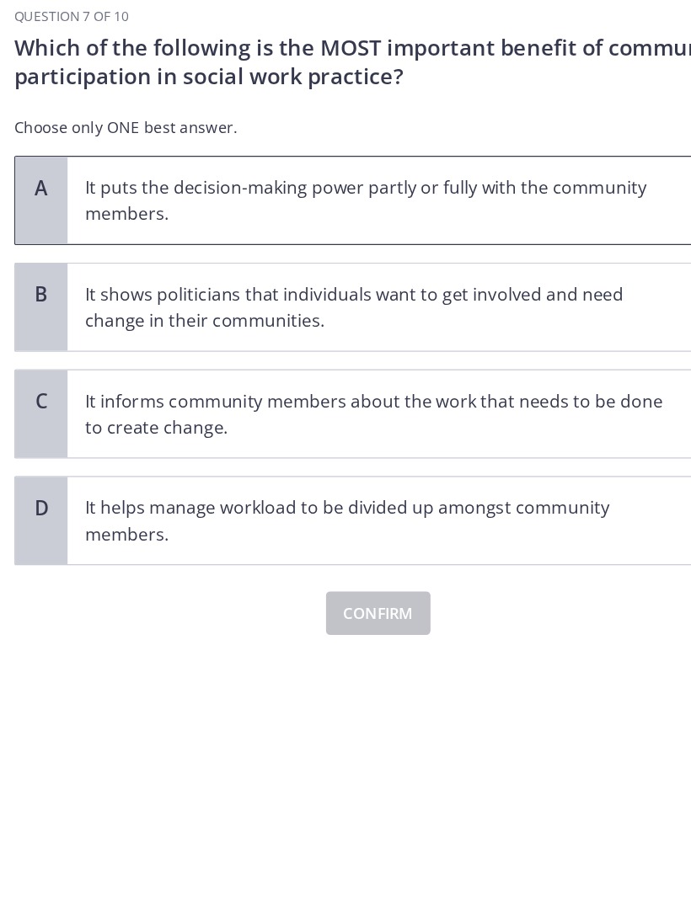
click at [134, 252] on p "It puts the decision-making power partly or fully with the community members." at bounding box center [349, 272] width 460 height 40
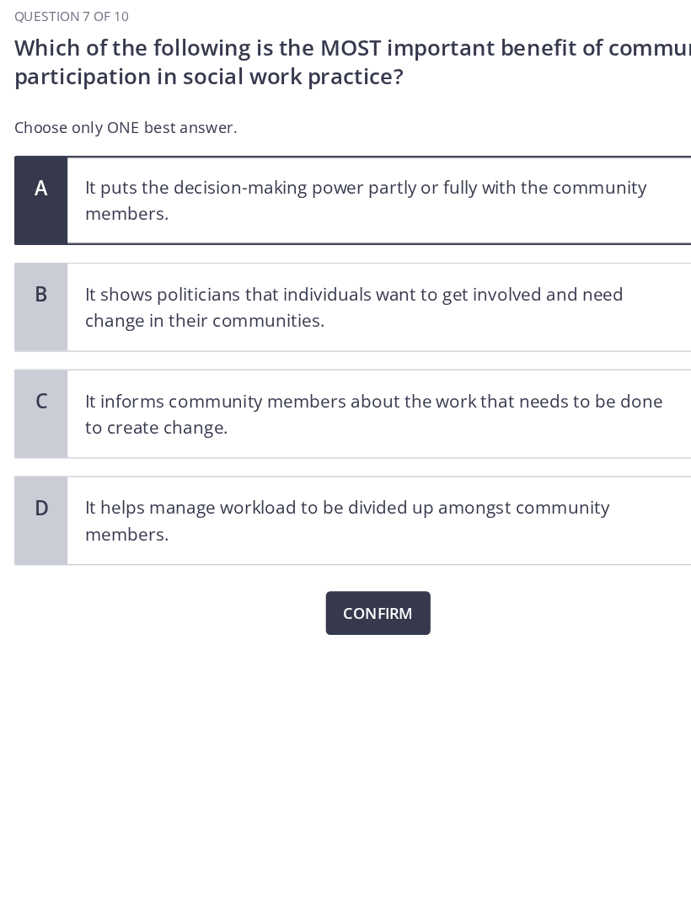
click at [318, 581] on span "Confirm" at bounding box center [345, 591] width 54 height 20
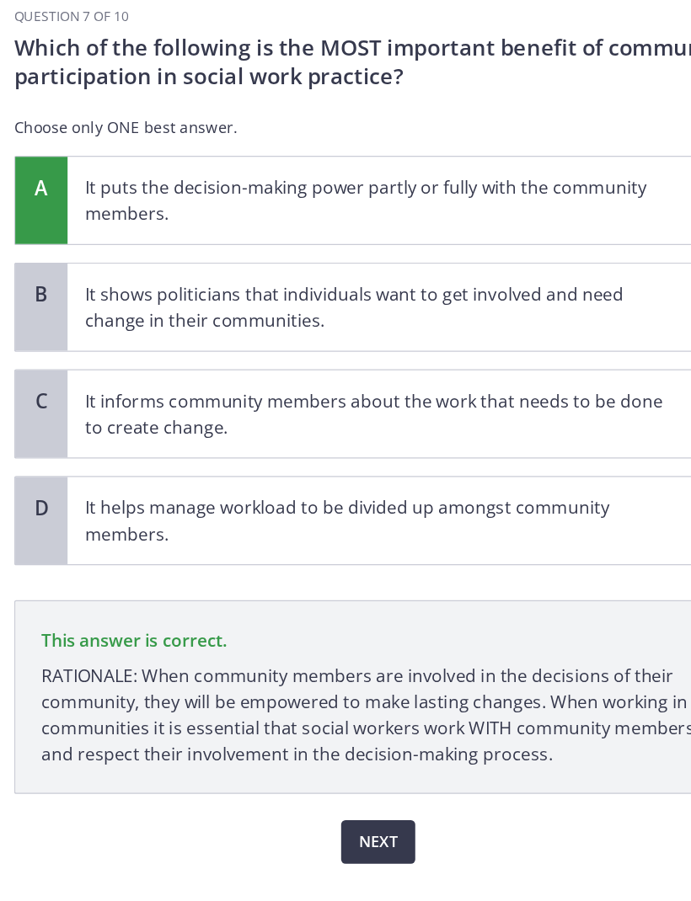
click at [330, 758] on span "Next" at bounding box center [345, 768] width 30 height 20
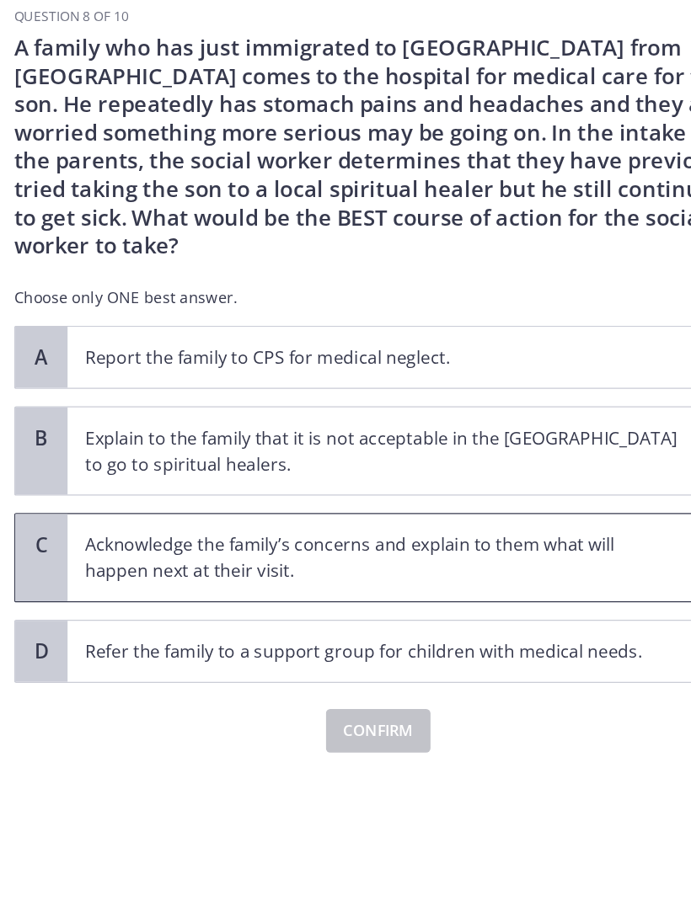
click at [119, 528] on p "Acknowledge the family’s concerns and explain to them what will happen next at …" at bounding box center [349, 548] width 460 height 40
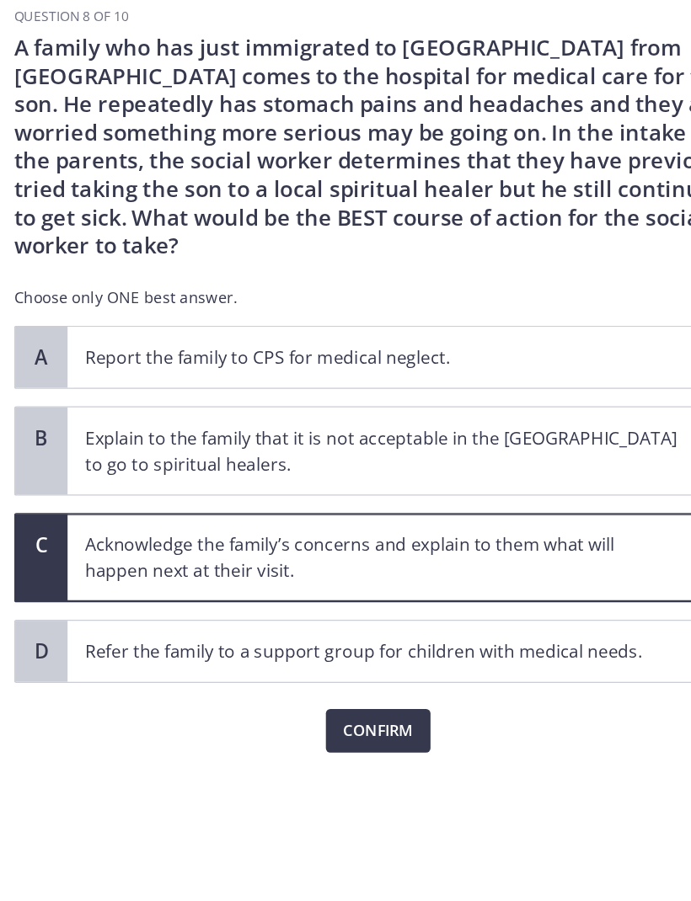
click at [318, 672] on span "Confirm" at bounding box center [345, 682] width 54 height 20
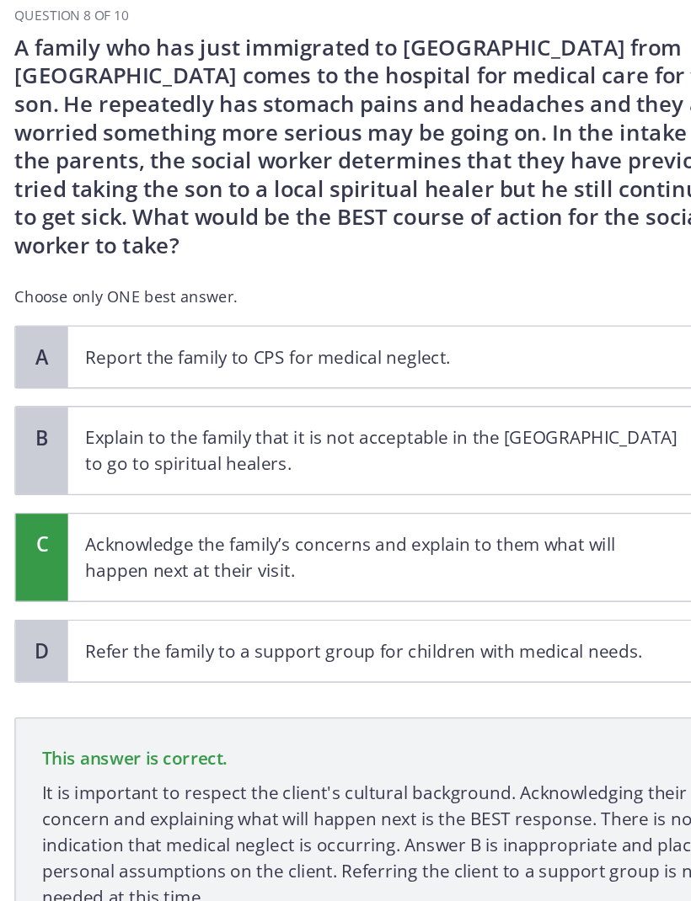
scroll to position [40, 0]
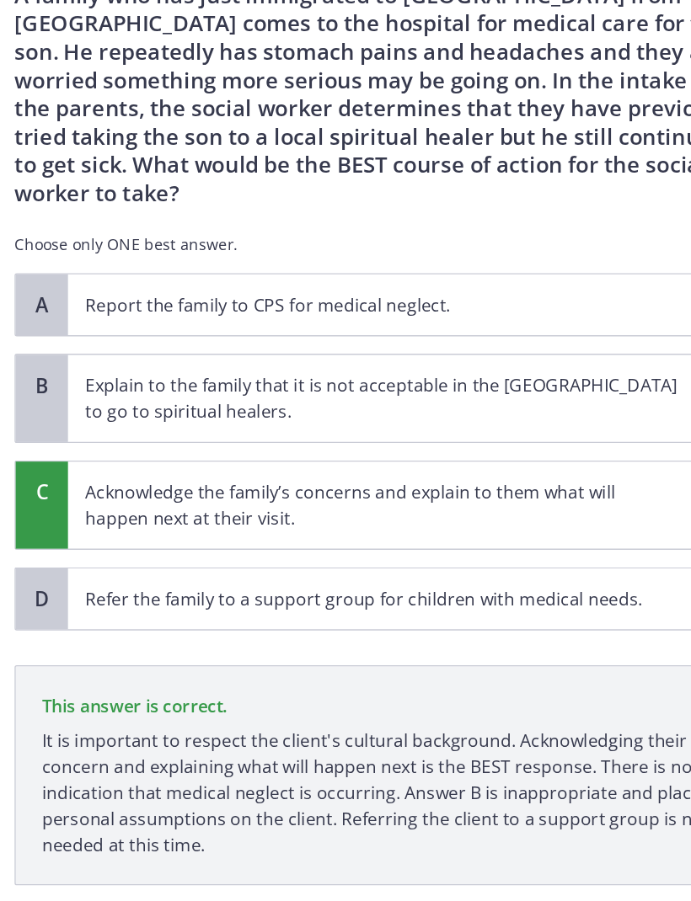
click at [330, 829] on span "Next" at bounding box center [345, 839] width 30 height 20
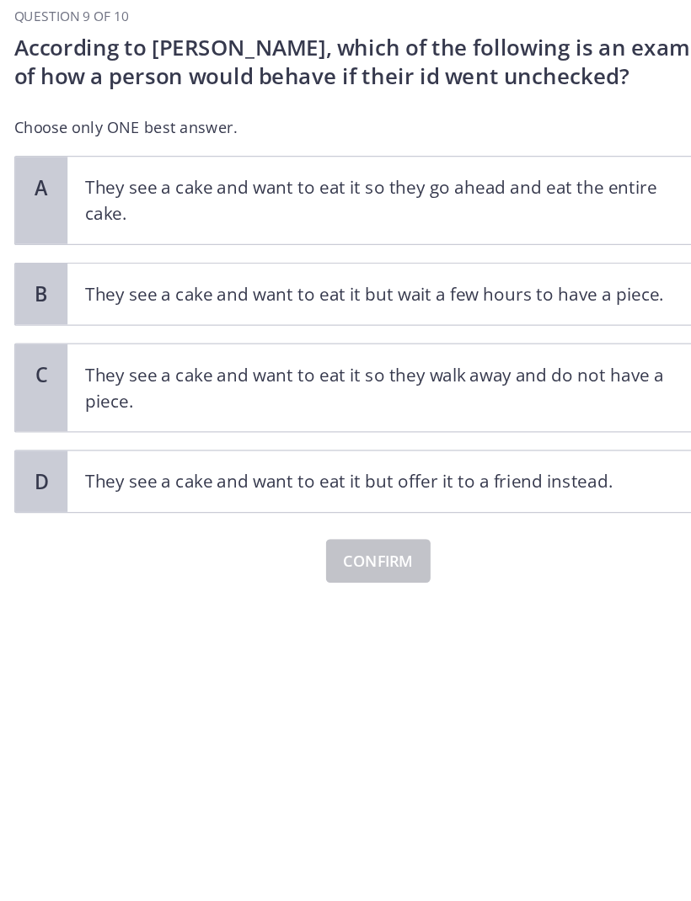
scroll to position [0, 0]
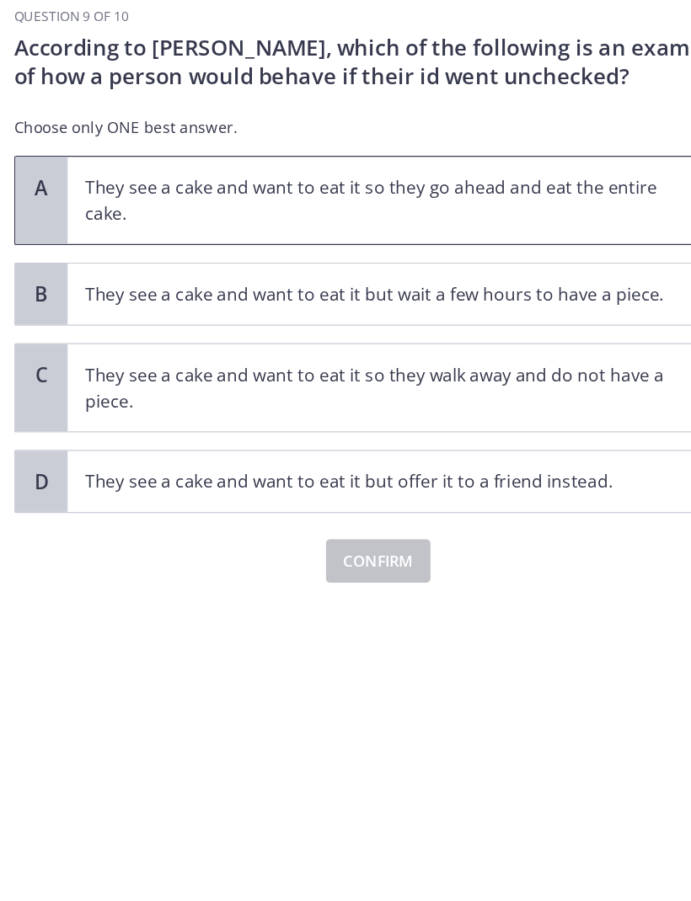
click at [265, 252] on p "They see a cake and want to eat it so they go ahead and eat the entire cake." at bounding box center [349, 272] width 460 height 40
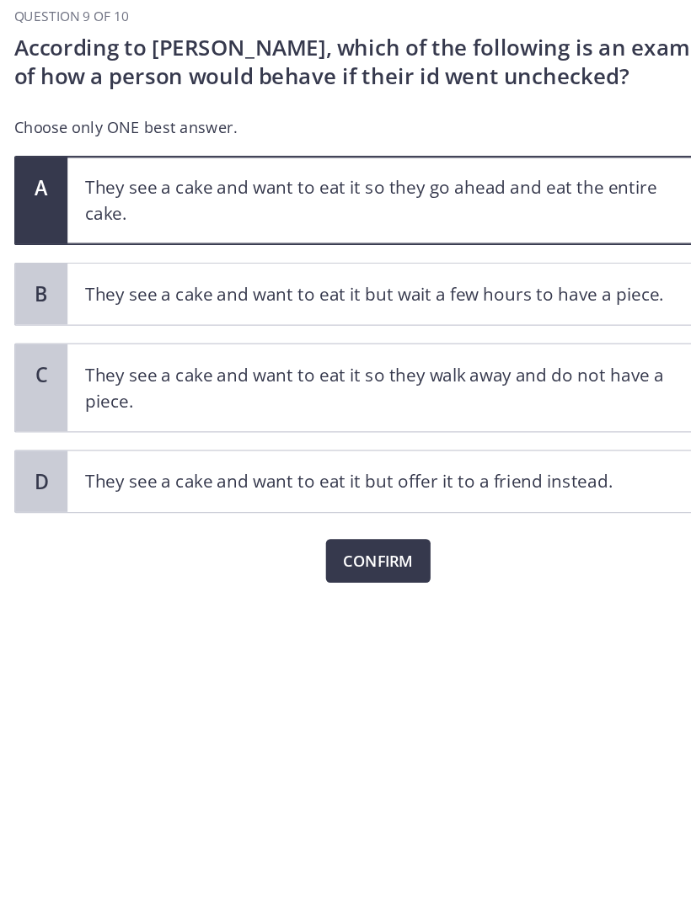
click at [318, 541] on span "Confirm" at bounding box center [345, 551] width 54 height 20
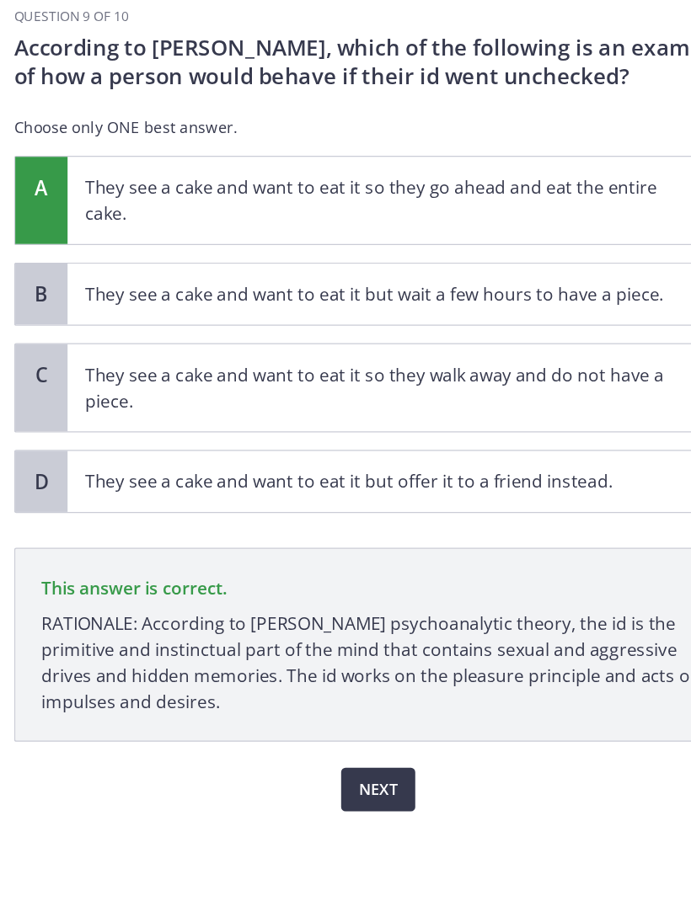
click at [330, 718] on span "Next" at bounding box center [345, 728] width 30 height 20
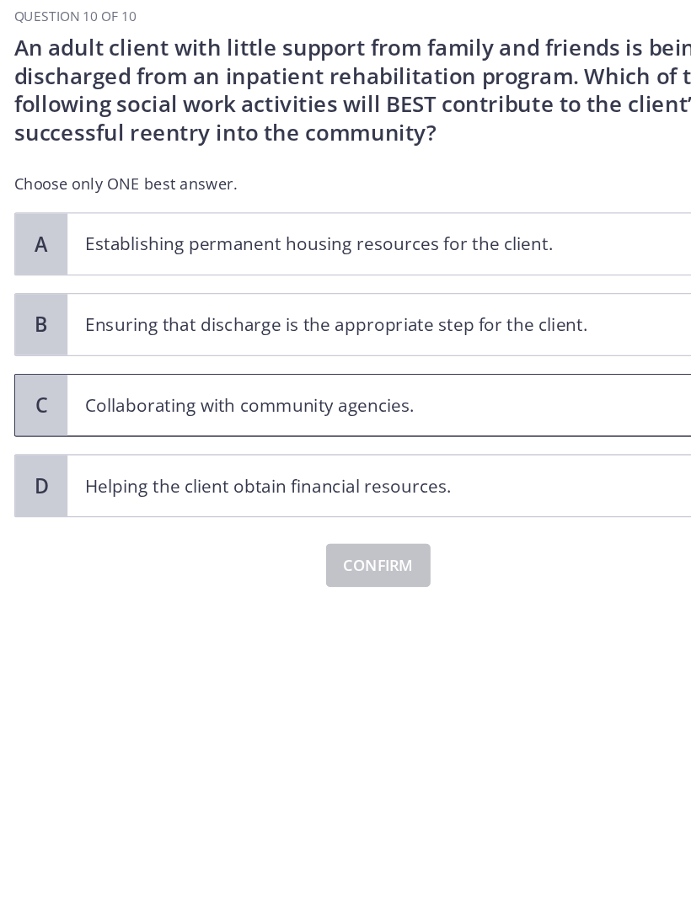
click at [199, 420] on p "Collaborating with community agencies." at bounding box center [349, 430] width 460 height 20
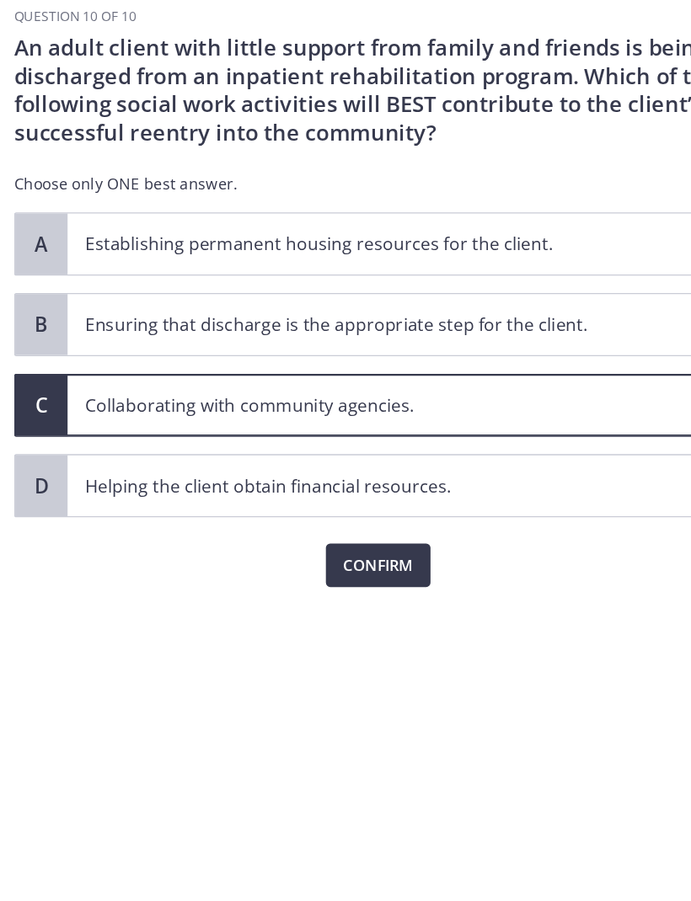
click at [318, 544] on span "Confirm" at bounding box center [345, 554] width 54 height 20
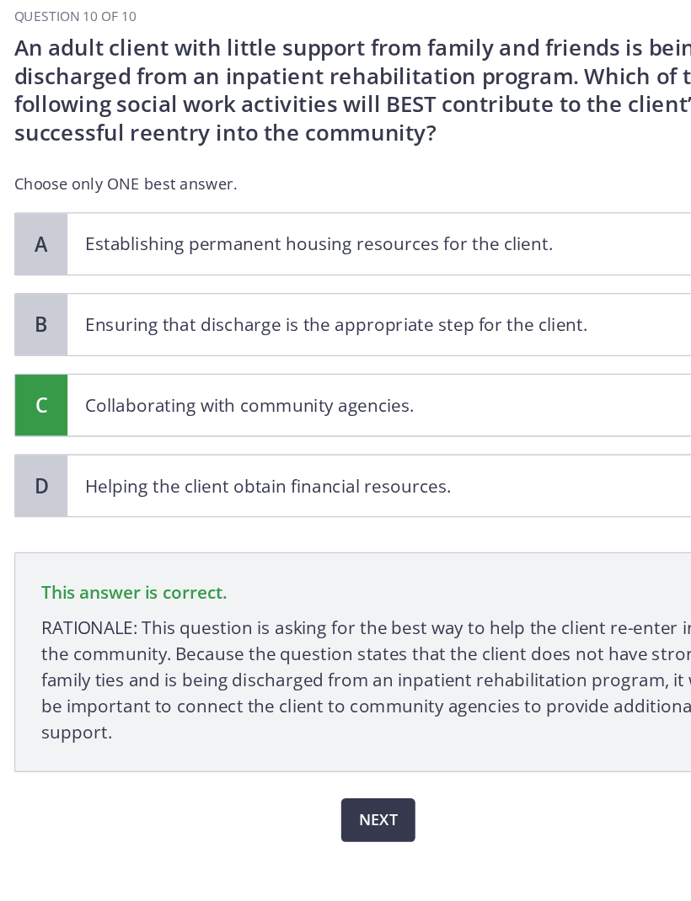
click at [330, 741] on span "Next" at bounding box center [345, 751] width 30 height 20
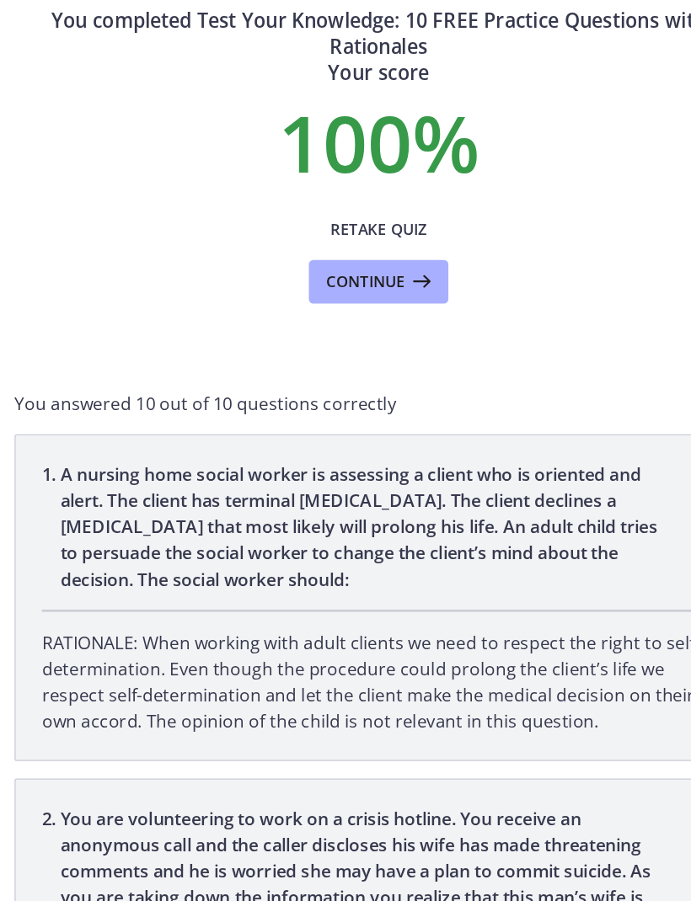
click at [305, 325] on span "Continue" at bounding box center [335, 335] width 61 height 20
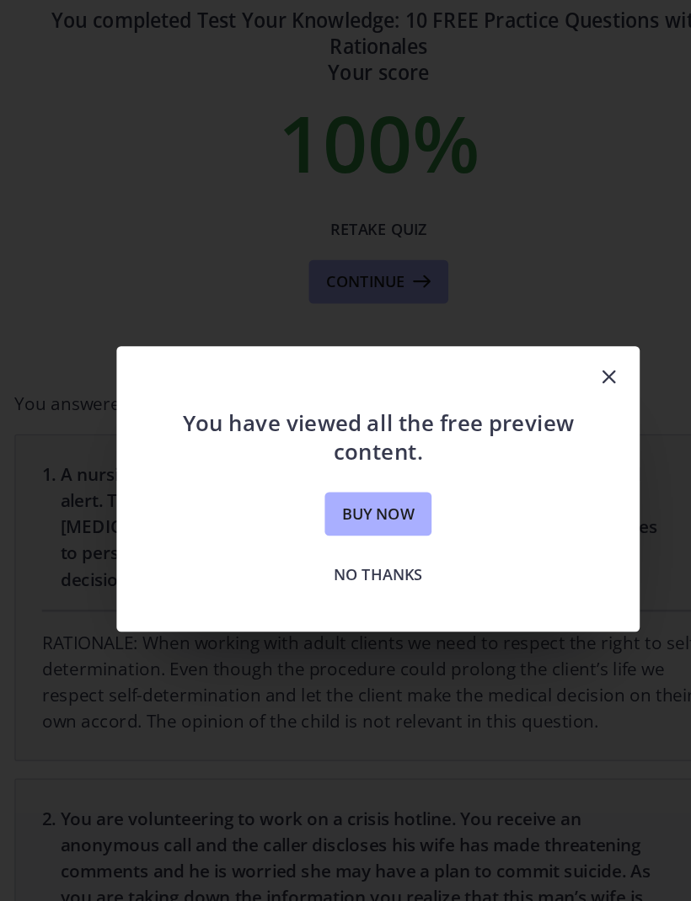
click at [514, 398] on icon "Close" at bounding box center [524, 408] width 20 height 20
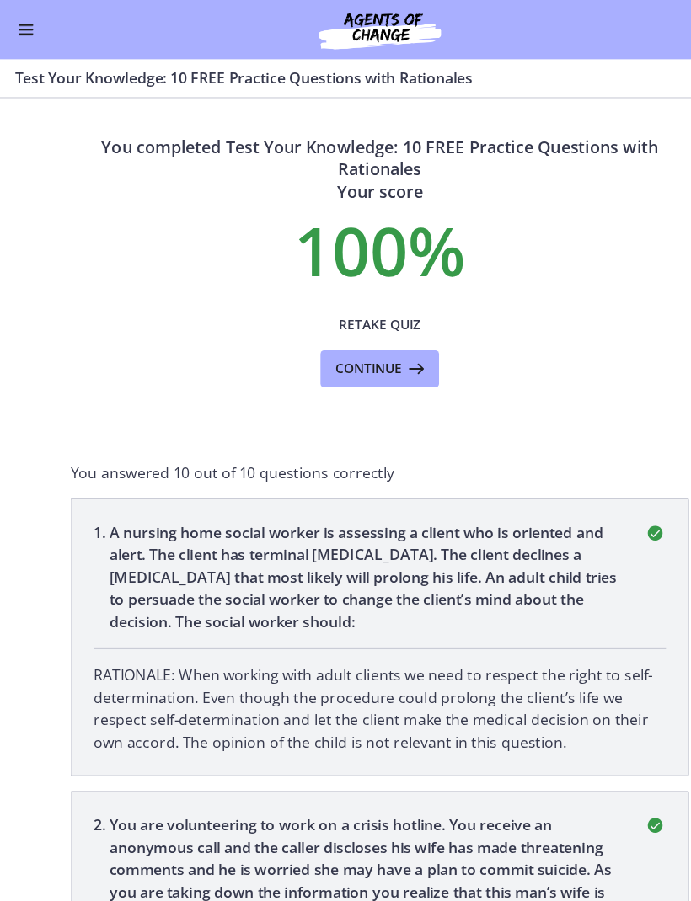
click at [29, 32] on button "Enable menu" at bounding box center [23, 27] width 20 height 20
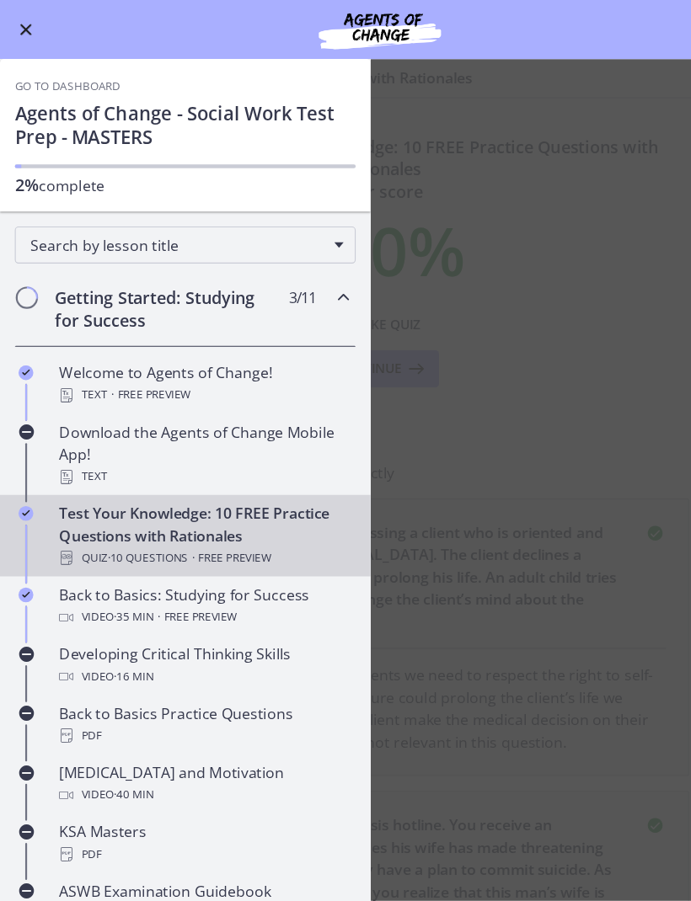
click at [94, 283] on h2 "Getting Started: Studying for Success" at bounding box center [153, 281] width 206 height 40
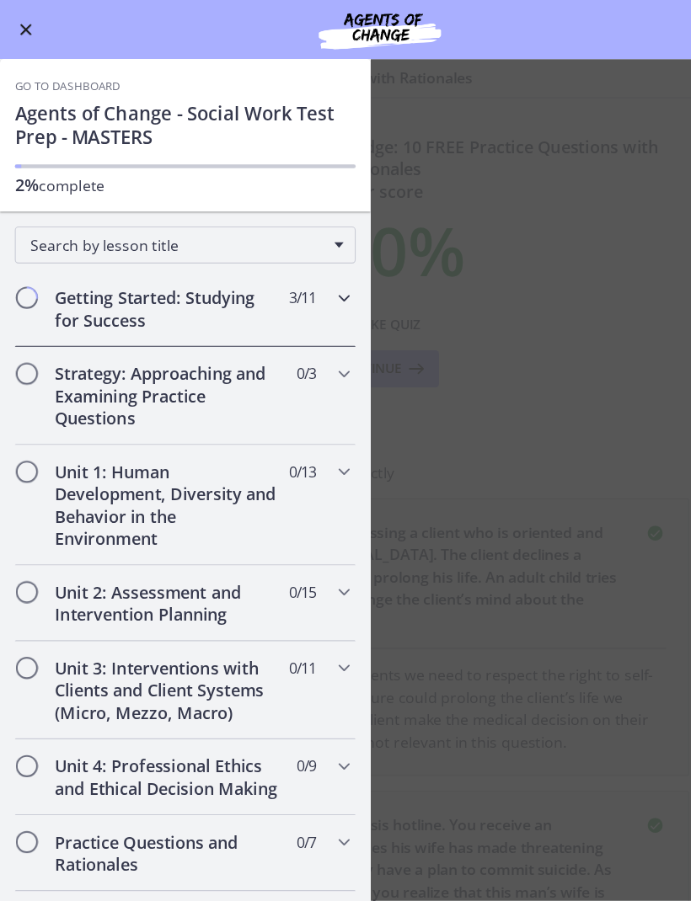
click at [98, 276] on h2 "Getting Started: Studying for Success" at bounding box center [153, 281] width 206 height 40
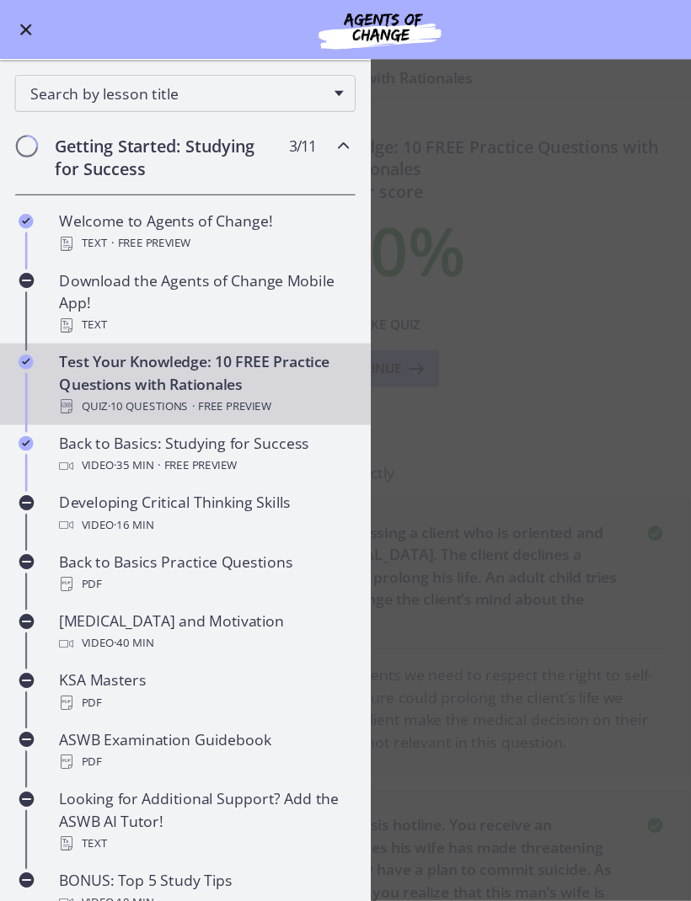
scroll to position [141, 0]
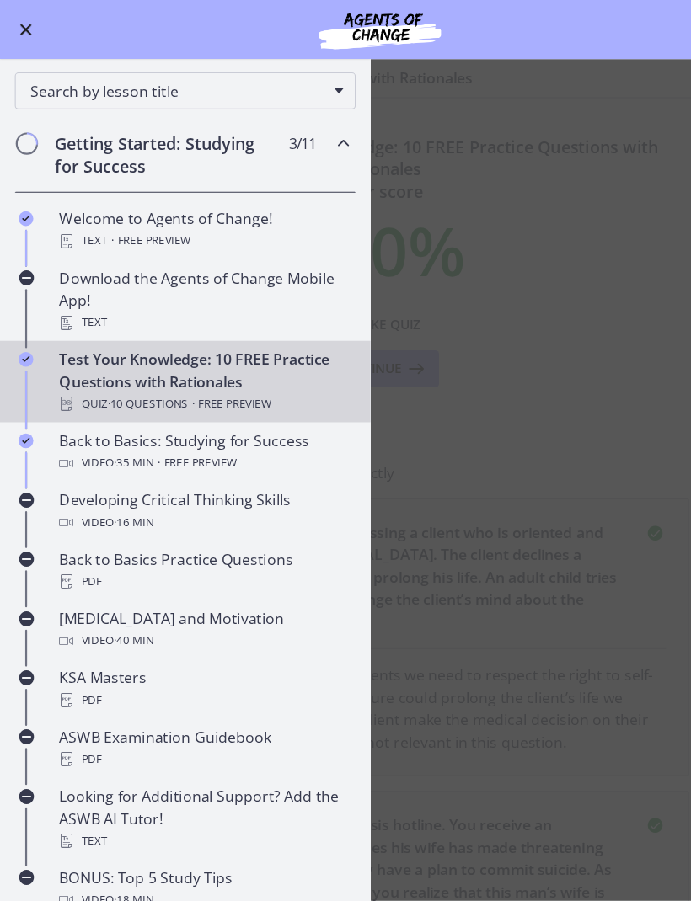
click at [92, 145] on h2 "Getting Started: Studying for Success" at bounding box center [153, 140] width 206 height 40
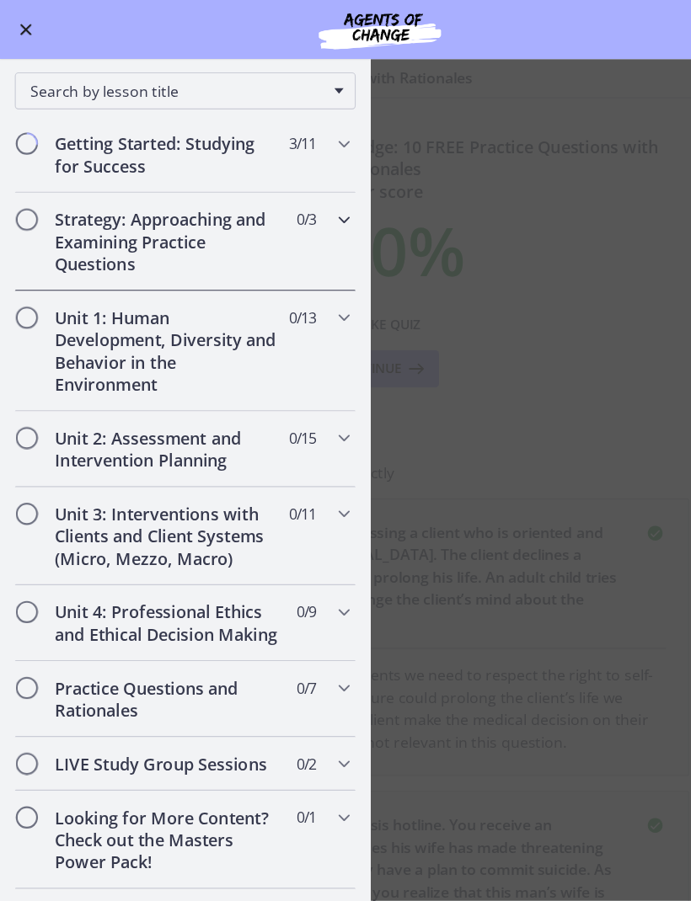
click at [109, 209] on h2 "Strategy: Approaching and Examining Practice Questions" at bounding box center [153, 220] width 206 height 61
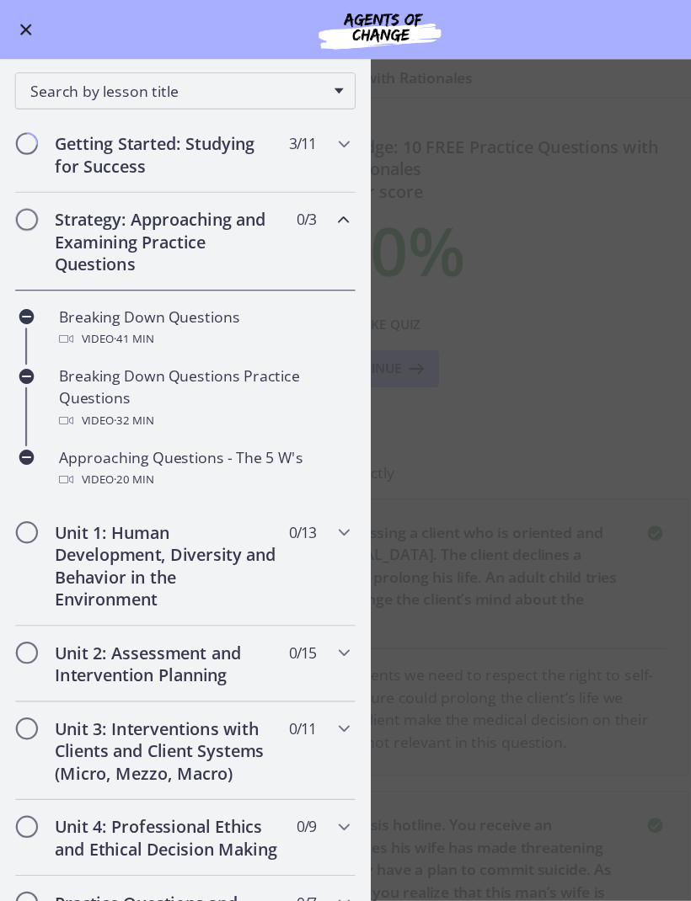
click at [122, 292] on div "Breaking Down Questions Video · 41 min" at bounding box center [185, 298] width 263 height 40
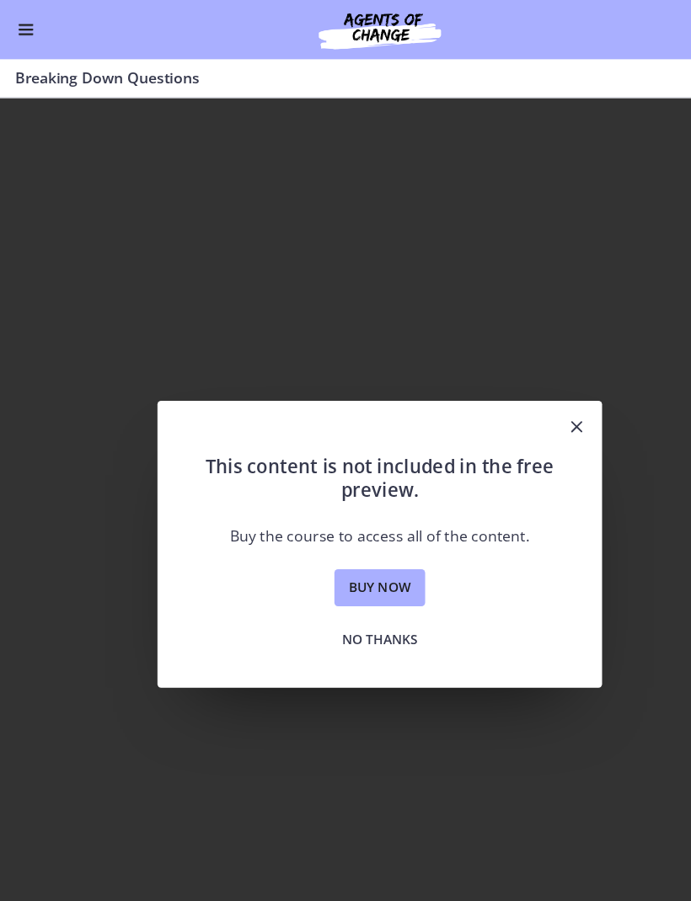
click at [521, 391] on icon "Close" at bounding box center [524, 388] width 20 height 20
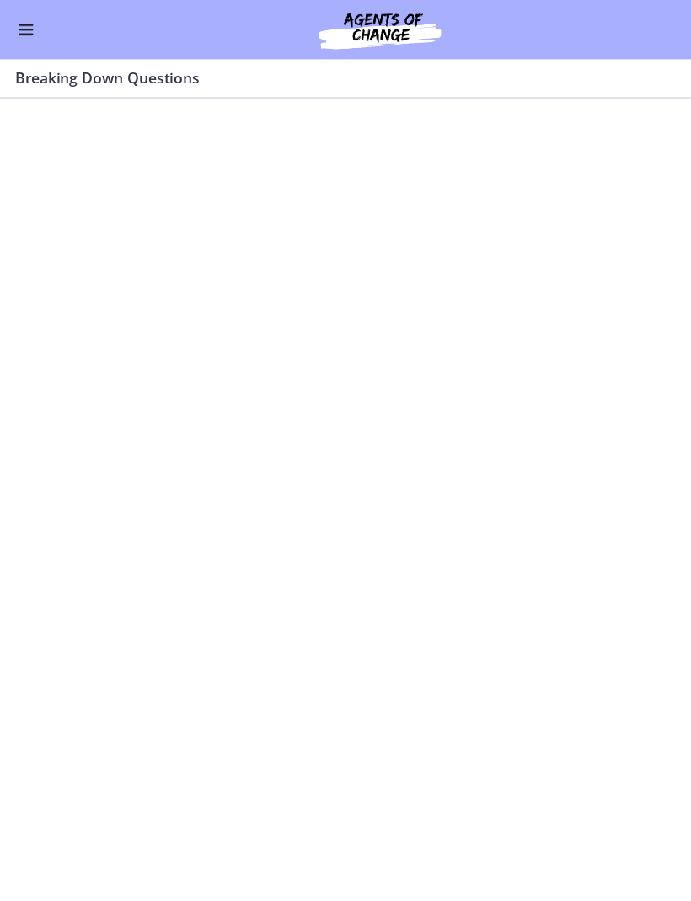
click at [15, 32] on button "Enable menu" at bounding box center [23, 27] width 20 height 20
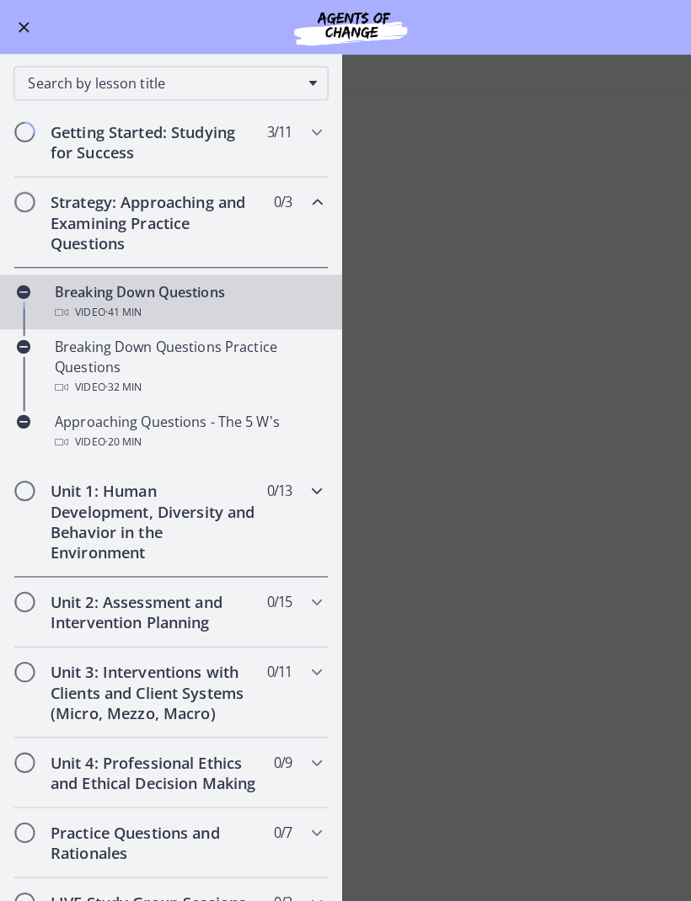
click at [126, 505] on h2 "Unit 1: Human Development, Diversity and Behavior in the Environment" at bounding box center [153, 514] width 206 height 81
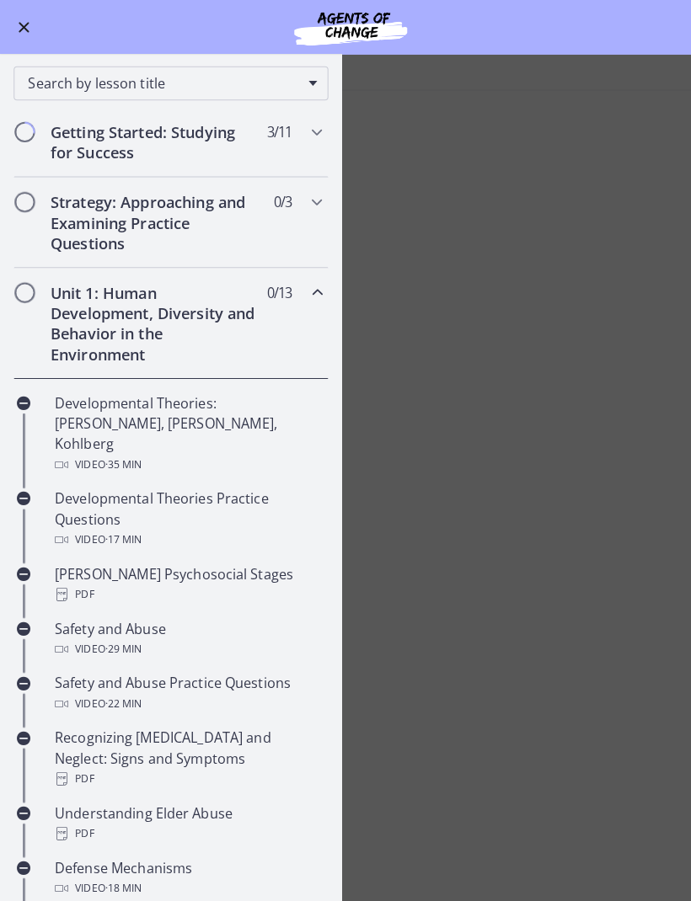
click at [108, 416] on div "Developmental Theories: Erikson, Piaget, Kohlberg Video · 35 min" at bounding box center [185, 427] width 263 height 81
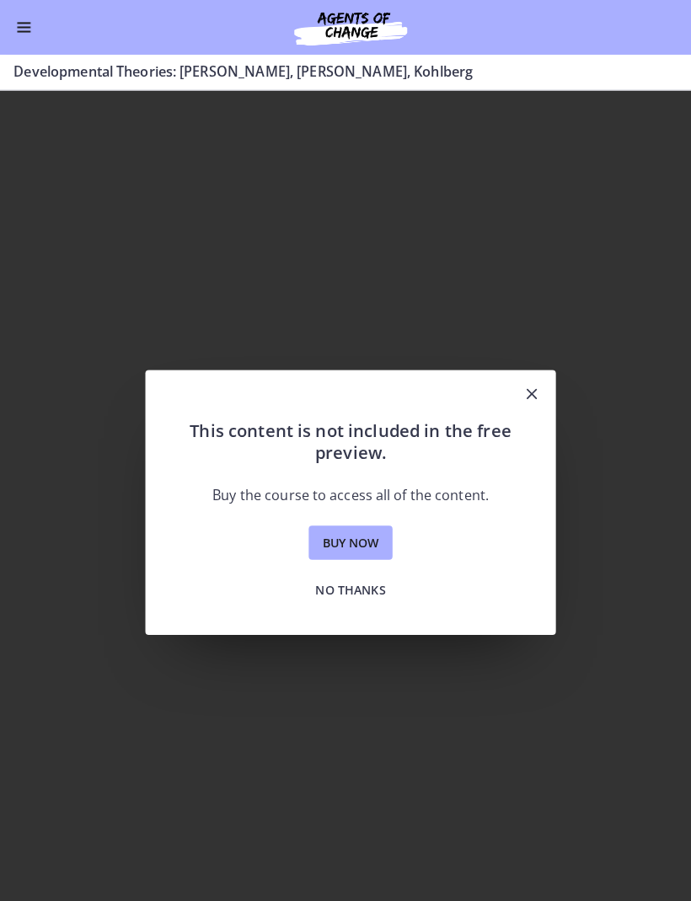
click at [353, 590] on span "No thanks" at bounding box center [345, 582] width 69 height 20
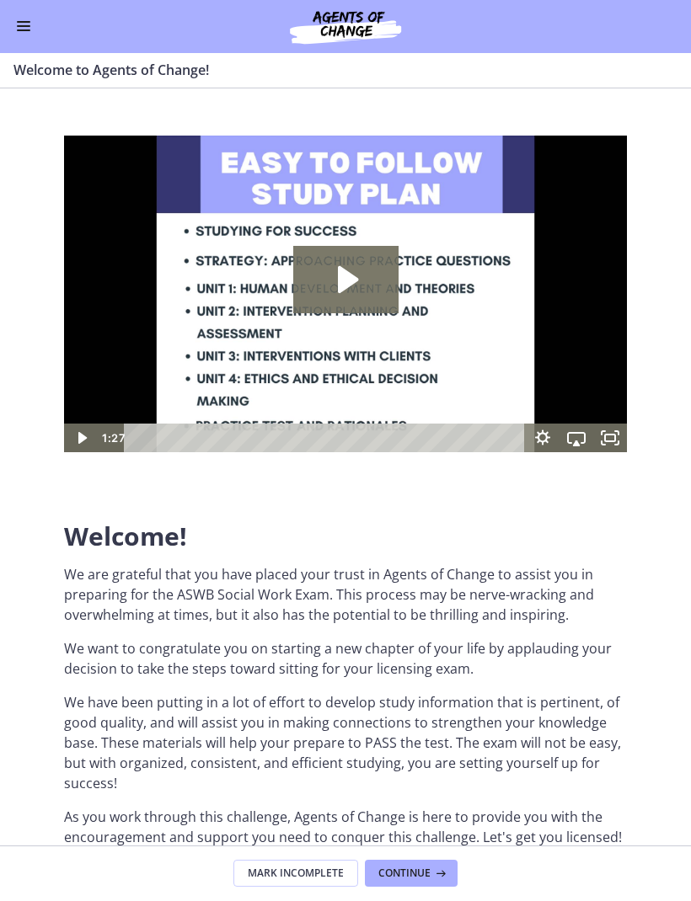
click at [346, 286] on icon "Play Video: c1o6hcmjueu5qasqsu00.mp4" at bounding box center [348, 279] width 20 height 27
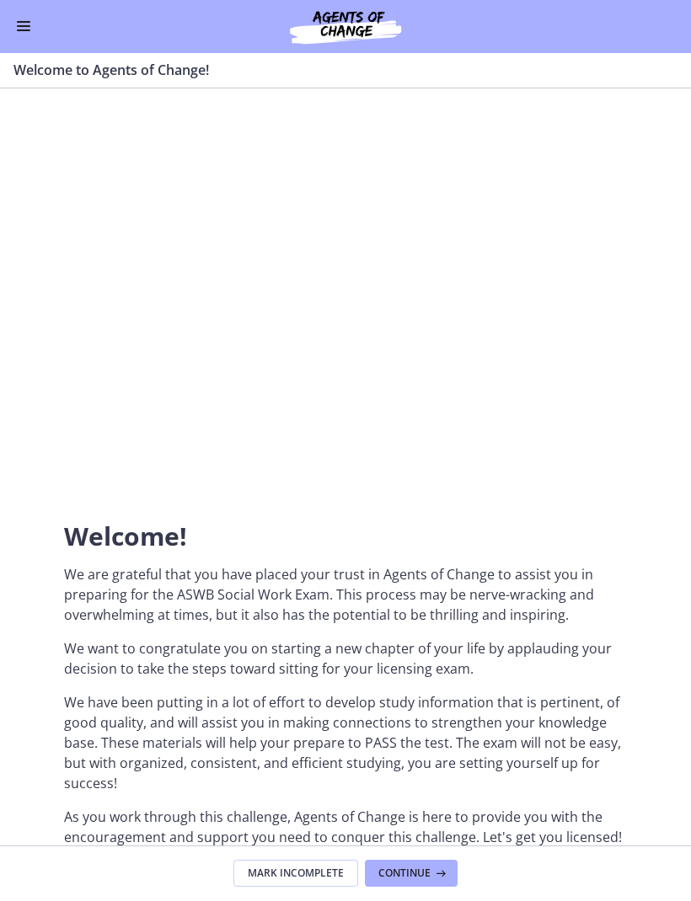
click at [399, 873] on span "Continue" at bounding box center [404, 874] width 52 height 13
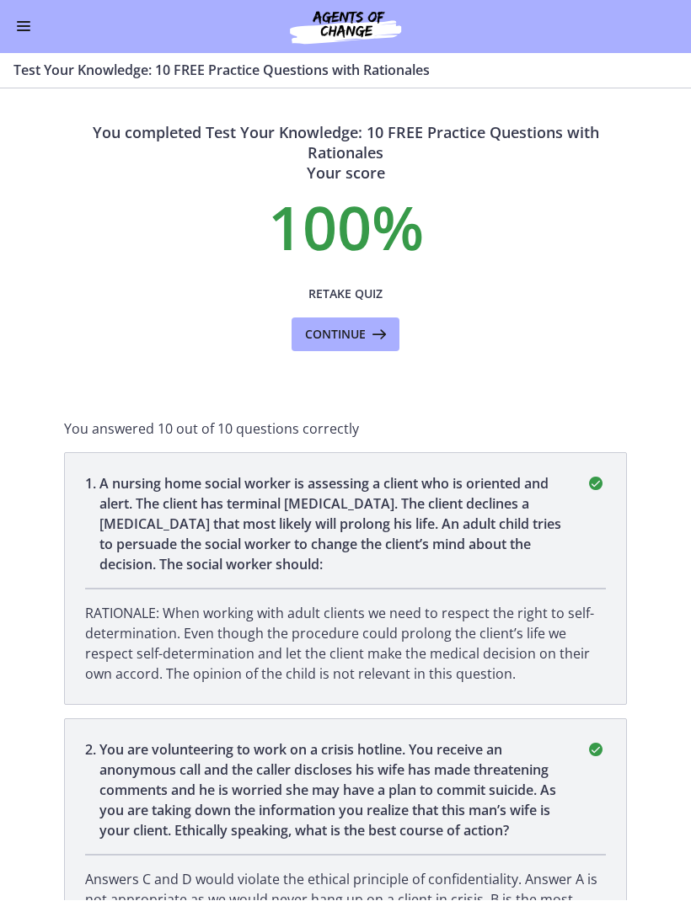
click at [339, 340] on span "Continue" at bounding box center [335, 335] width 61 height 20
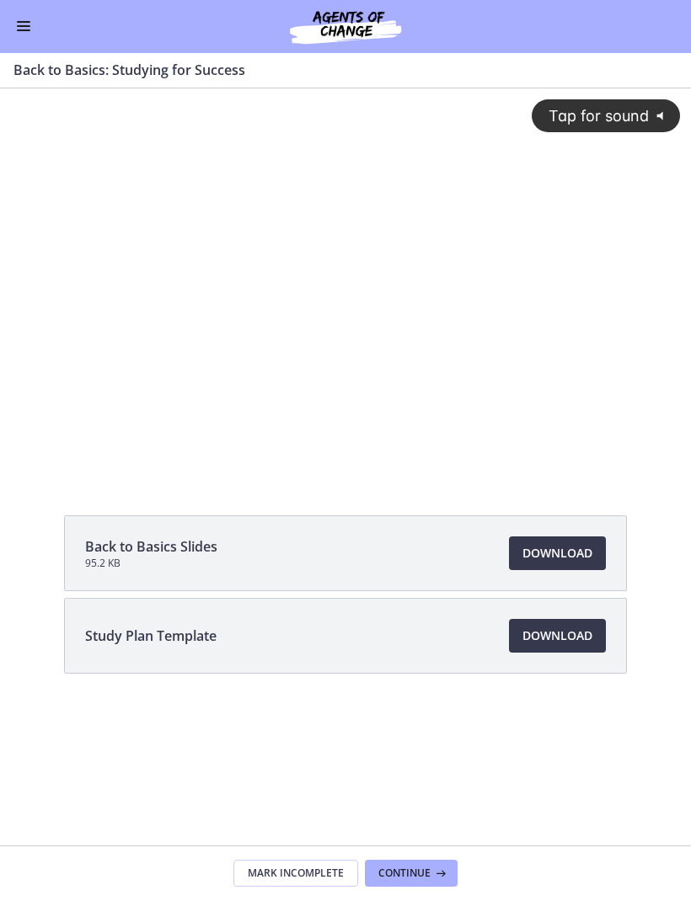
click at [351, 329] on div "Tap for sound @keyframes VOLUME_SMALL_WAVE_FLASH { 0% { opacity: 0; } 33% { opa…" at bounding box center [345, 268] width 691 height 360
click at [340, 186] on div at bounding box center [345, 282] width 691 height 388
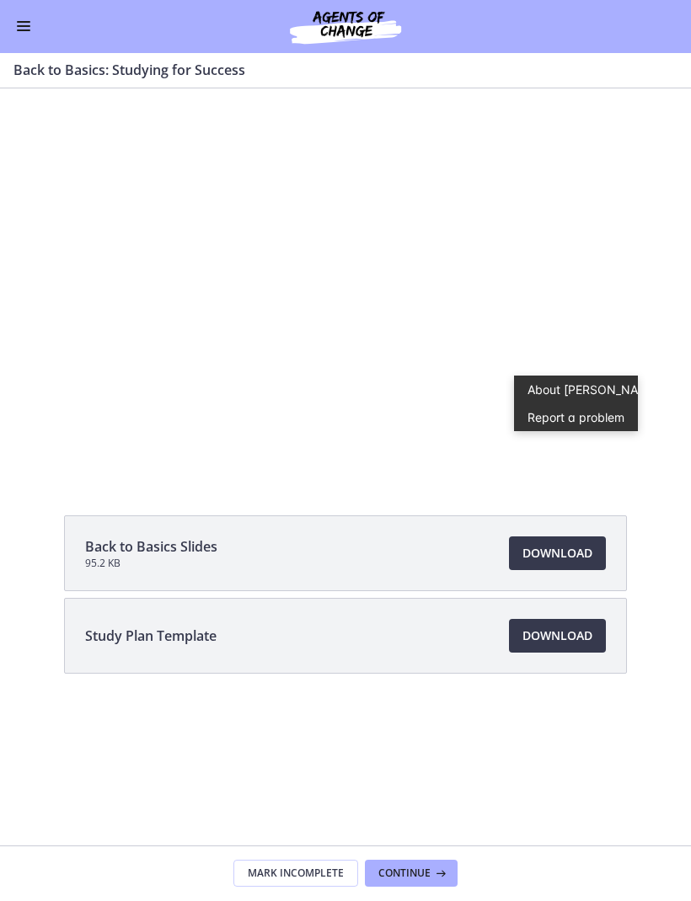
click at [361, 350] on div at bounding box center [345, 282] width 691 height 388
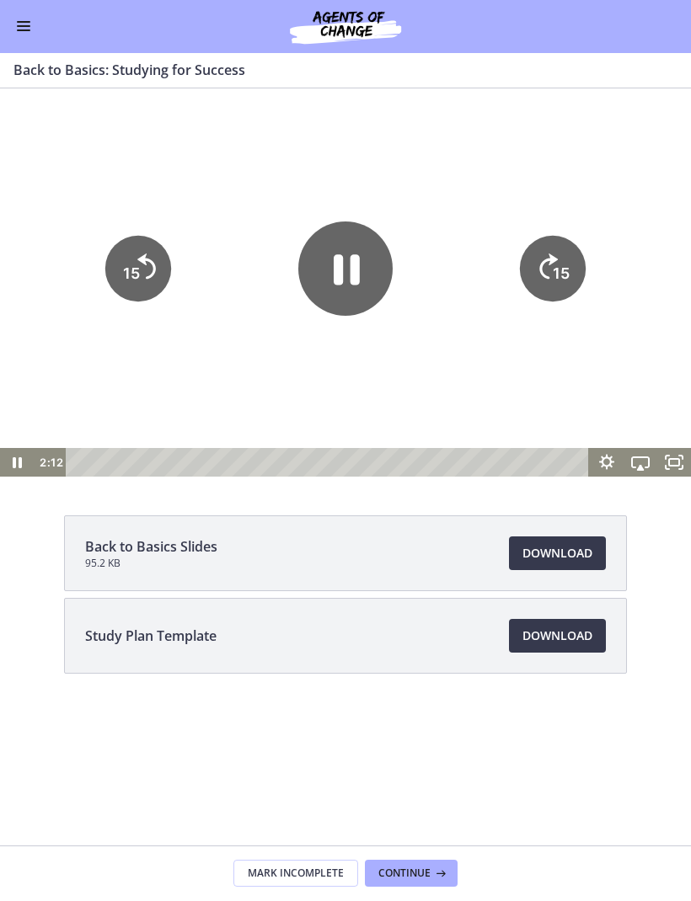
click at [357, 270] on icon "Pause" at bounding box center [347, 269] width 26 height 30
click at [345, 275] on icon "Play Video" at bounding box center [346, 268] width 24 height 33
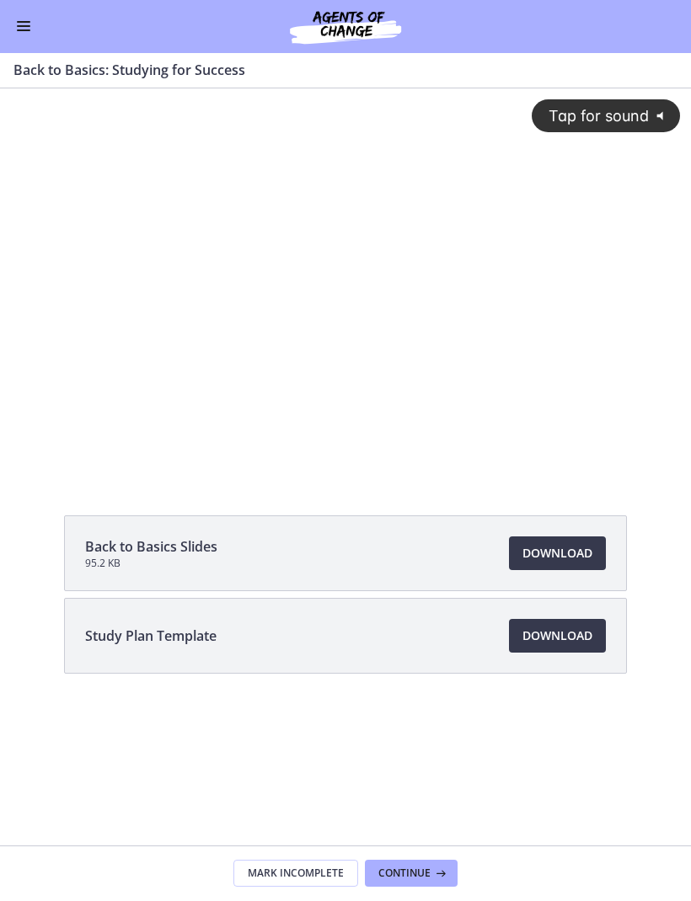
click at [434, 302] on div "Tap for sound @keyframes VOLUME_SMALL_WAVE_FLASH { 0% { opacity: 0; } 33% { opa…" at bounding box center [345, 268] width 691 height 360
click at [171, 623] on li "Study Plan Template Download Opens in a new window" at bounding box center [345, 637] width 563 height 76
click at [181, 639] on span "Study Plan Template" at bounding box center [150, 637] width 131 height 20
click at [553, 633] on span "Download Opens in a new window" at bounding box center [557, 637] width 70 height 20
click at [394, 333] on div at bounding box center [345, 282] width 691 height 388
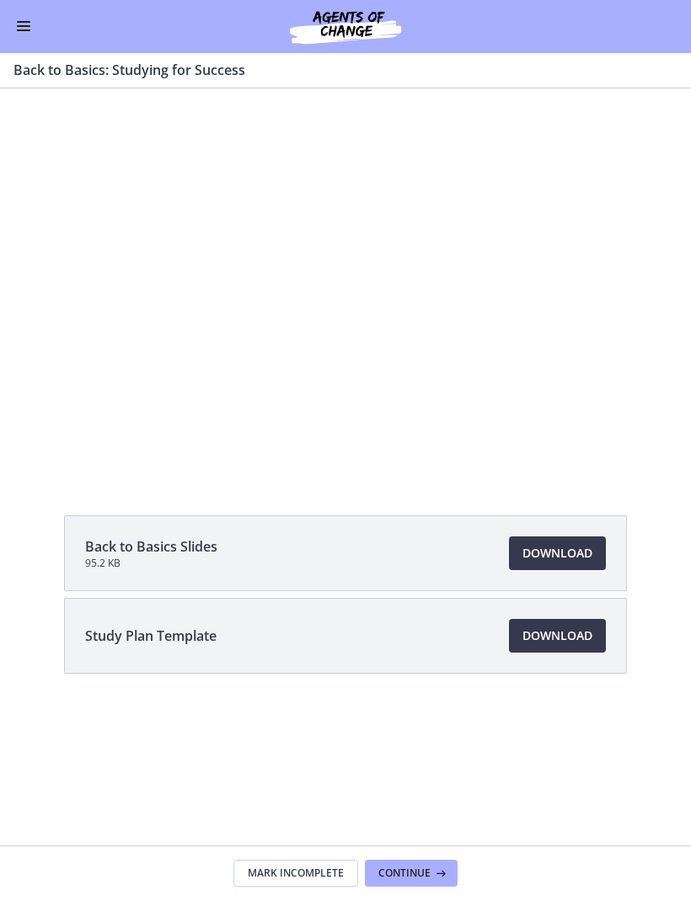
click at [473, 419] on div at bounding box center [345, 282] width 691 height 388
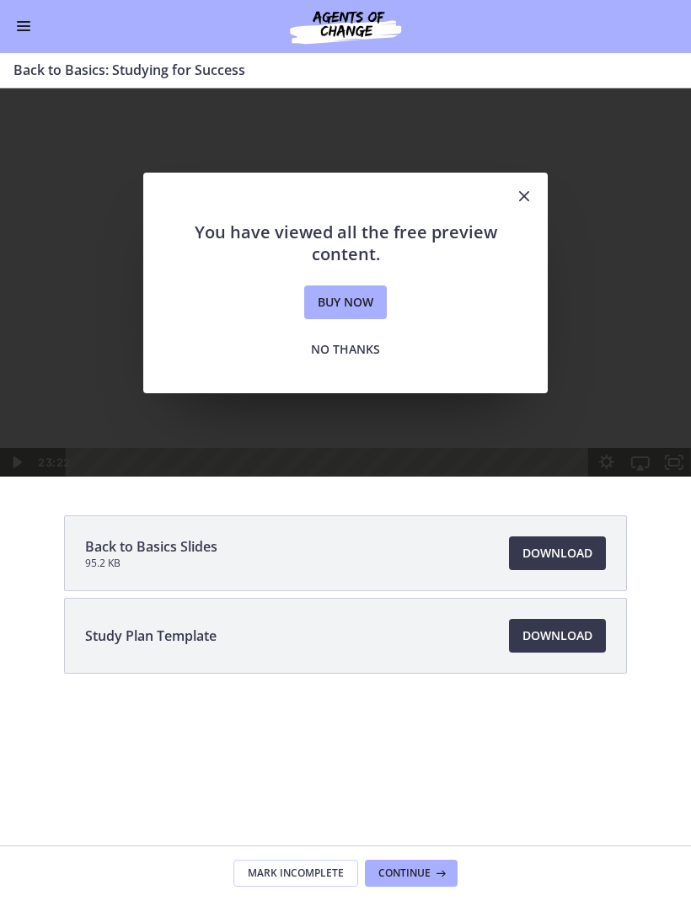
click at [535, 187] on button "Close" at bounding box center [523, 198] width 47 height 49
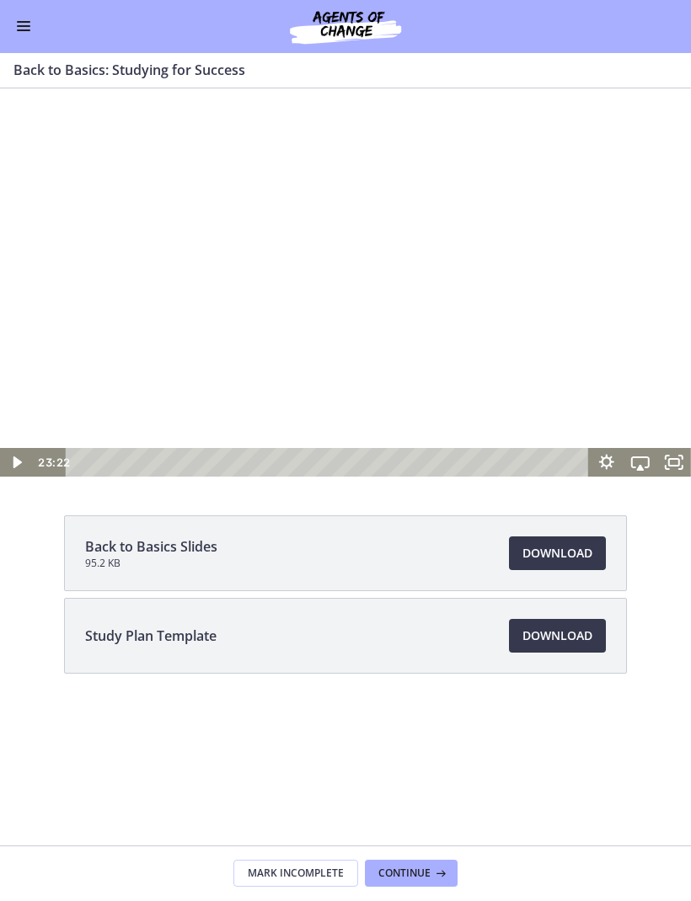
click at [27, 34] on button "Enable menu" at bounding box center [23, 27] width 20 height 20
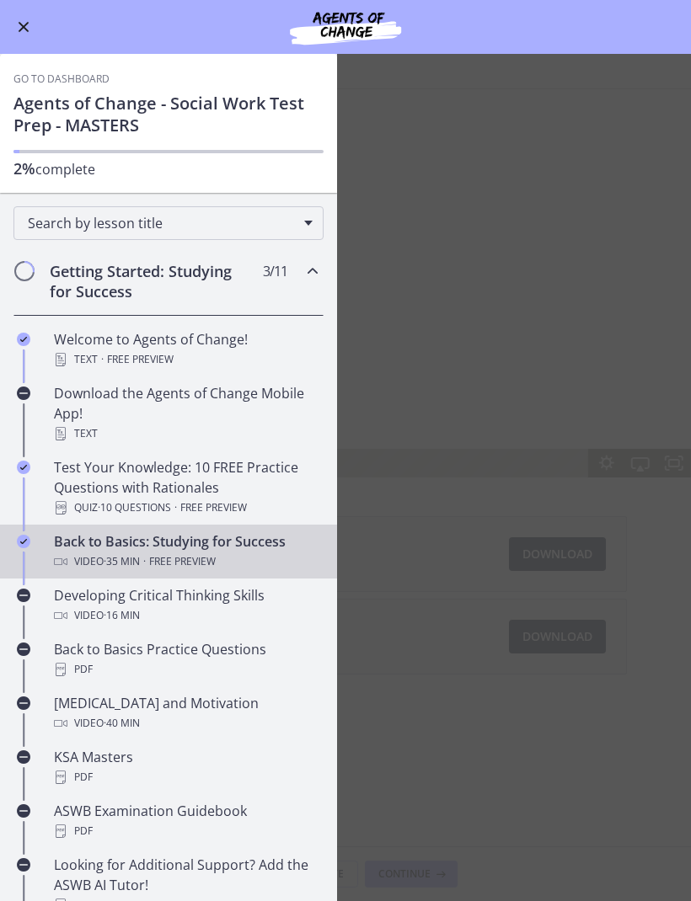
click at [24, 26] on span "Enable menu" at bounding box center [24, 27] width 11 height 11
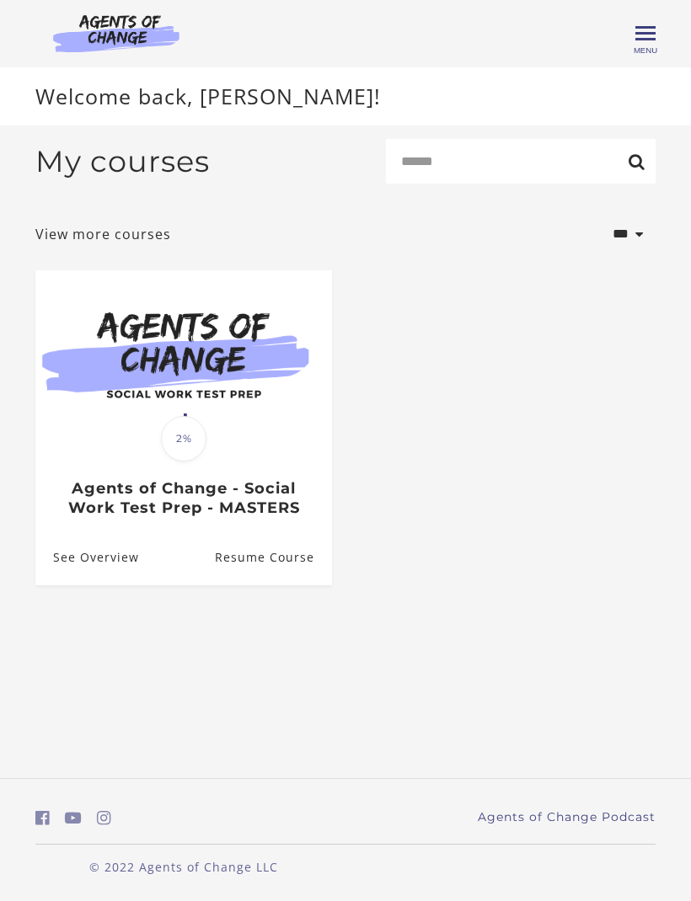
click at [174, 505] on h3 "Agents of Change - Social Work Test Prep - MASTERS" at bounding box center [183, 498] width 260 height 38
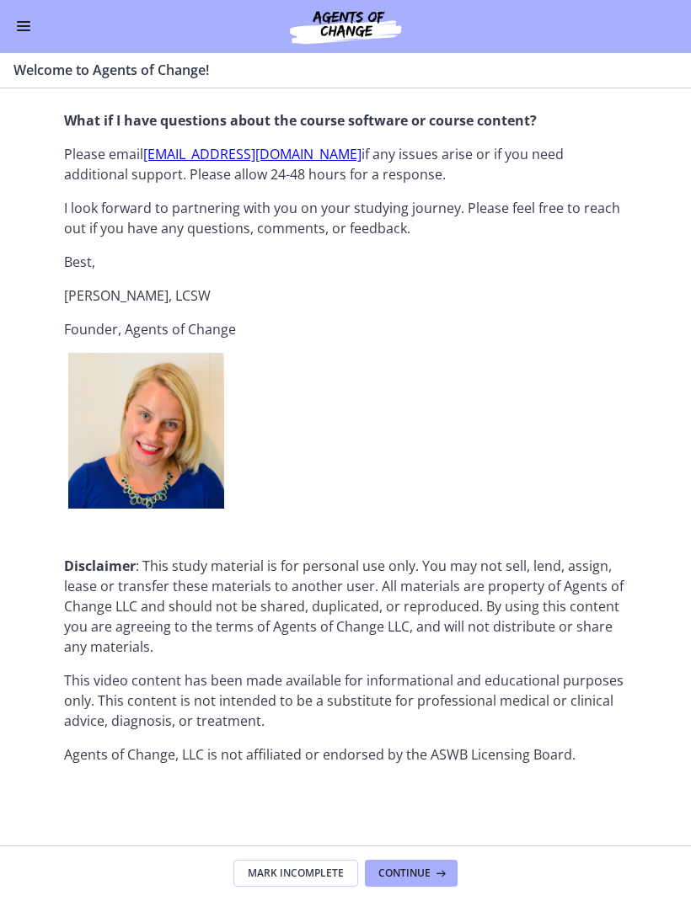
scroll to position [1882, 0]
click at [415, 870] on span "Continue" at bounding box center [404, 874] width 52 height 13
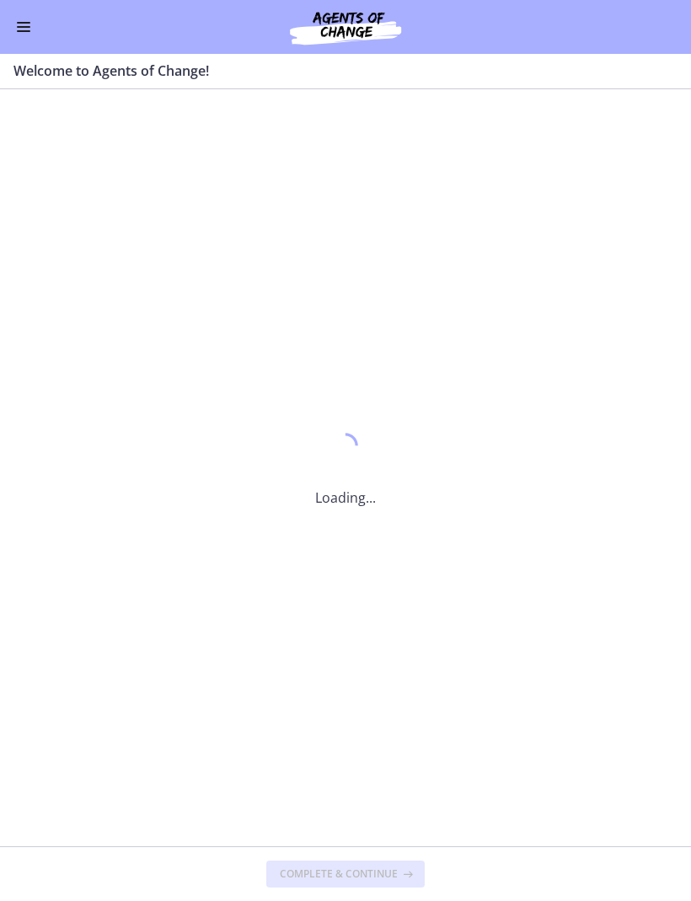
scroll to position [0, 0]
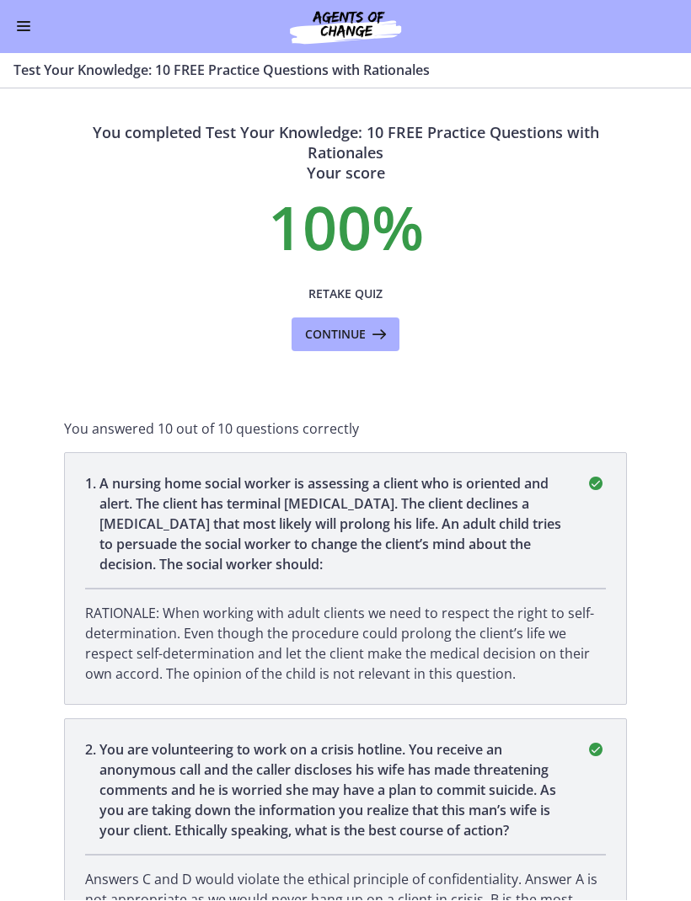
click at [352, 342] on span "Continue" at bounding box center [335, 335] width 61 height 20
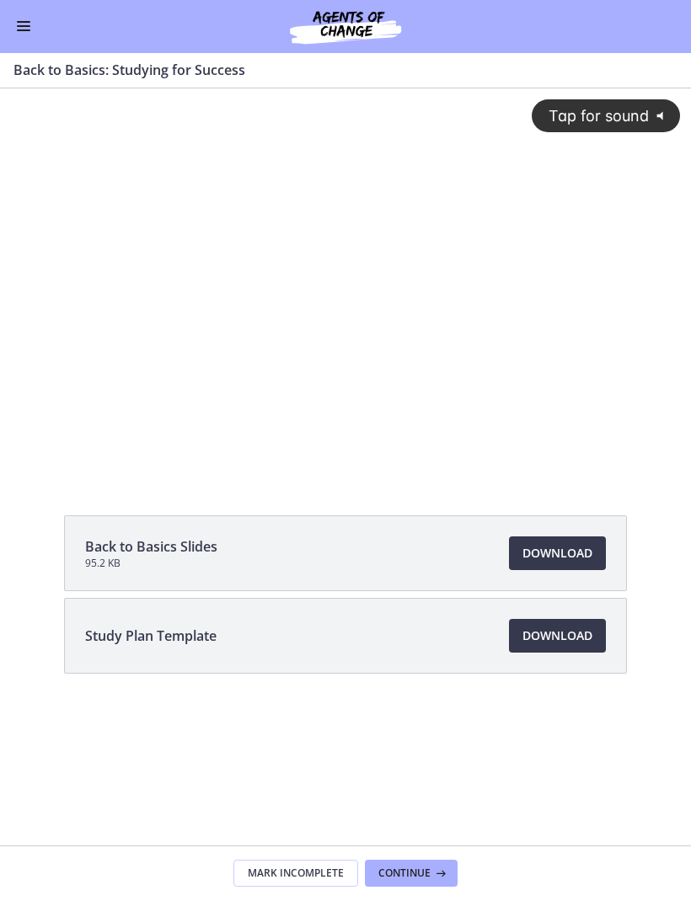
click at [410, 874] on span "Continue" at bounding box center [404, 874] width 52 height 13
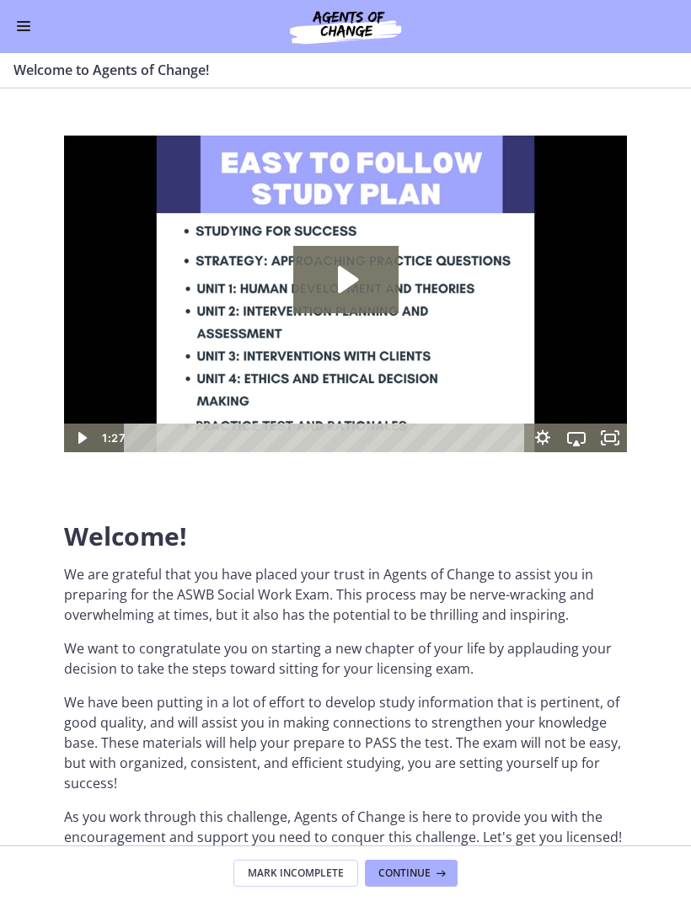
click at [409, 868] on span "Continue" at bounding box center [404, 874] width 52 height 13
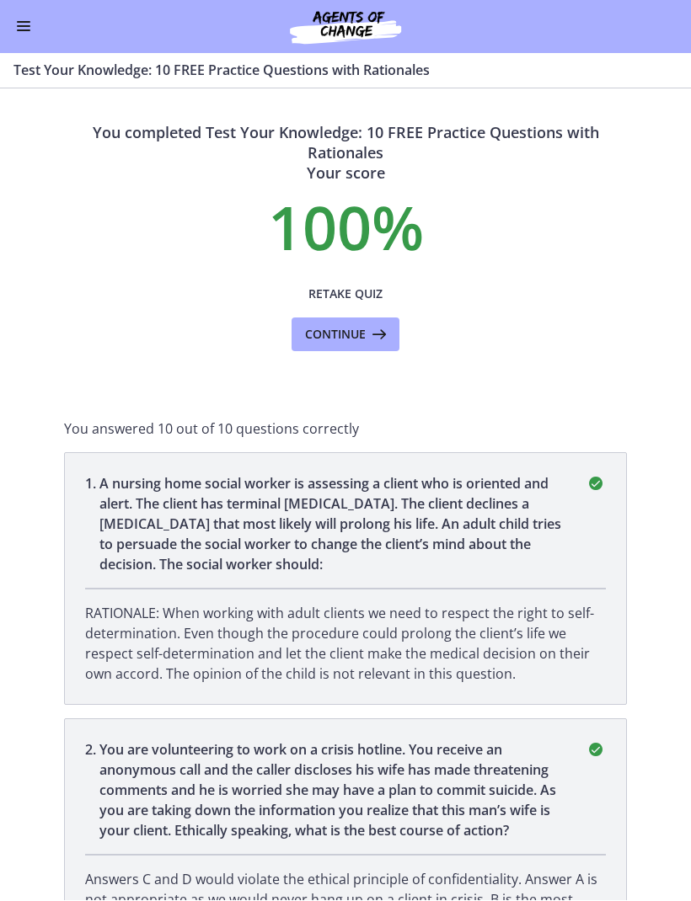
click at [342, 334] on span "Continue" at bounding box center [335, 335] width 61 height 20
